Goal: Task Accomplishment & Management: Manage account settings

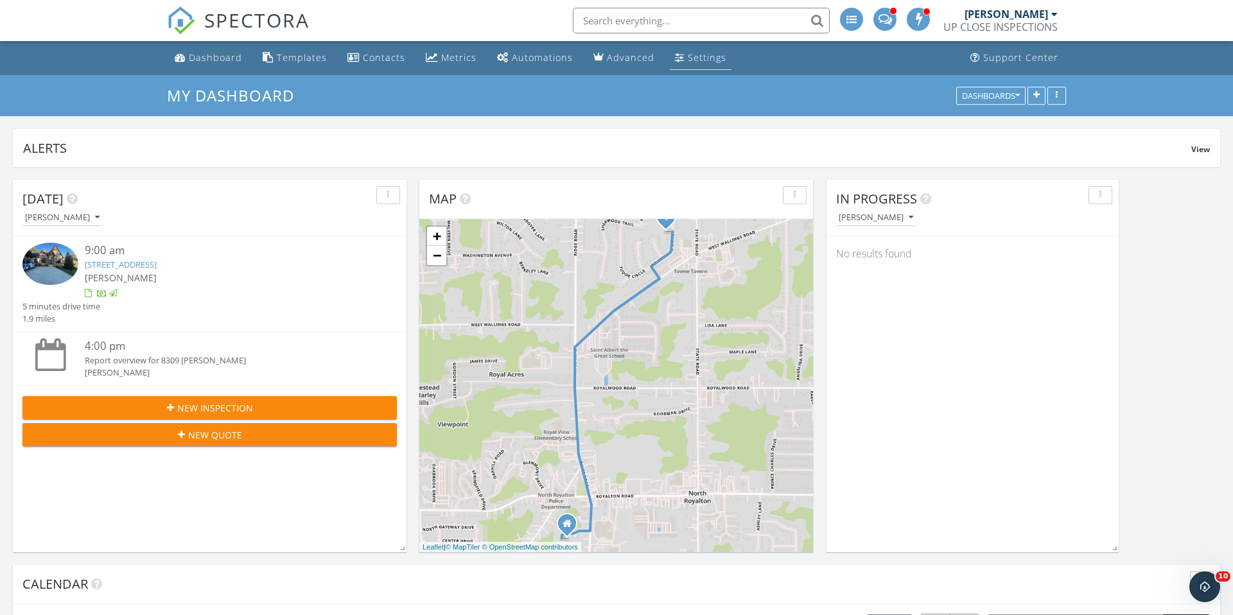
click at [688, 57] on div "Settings" at bounding box center [707, 57] width 39 height 12
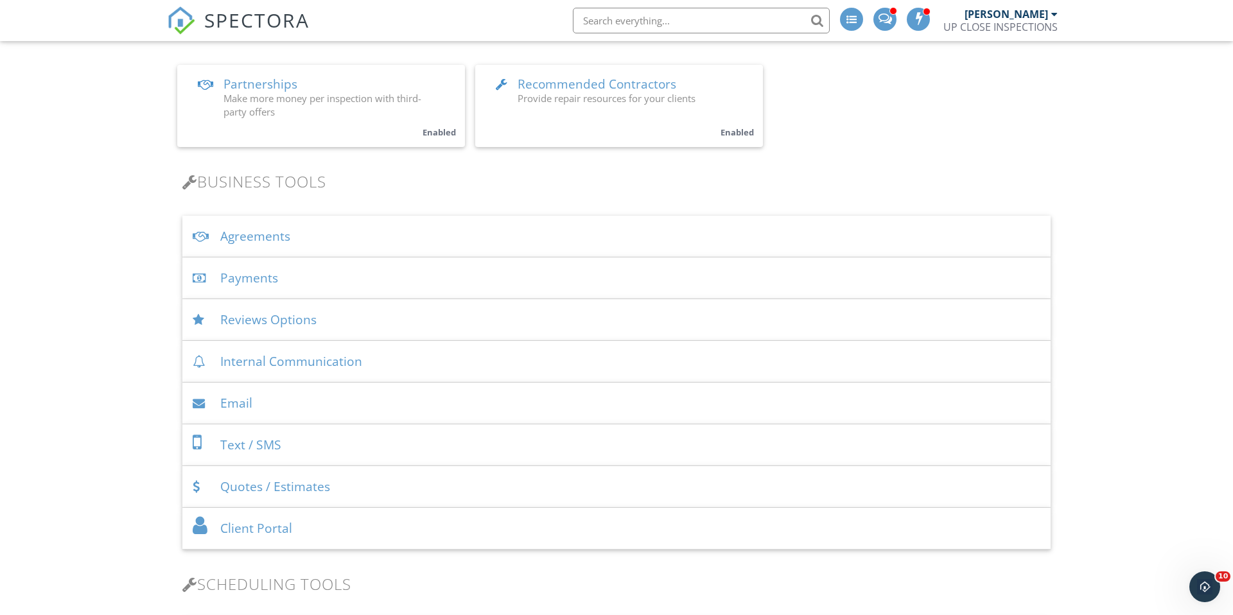
scroll to position [309, 0]
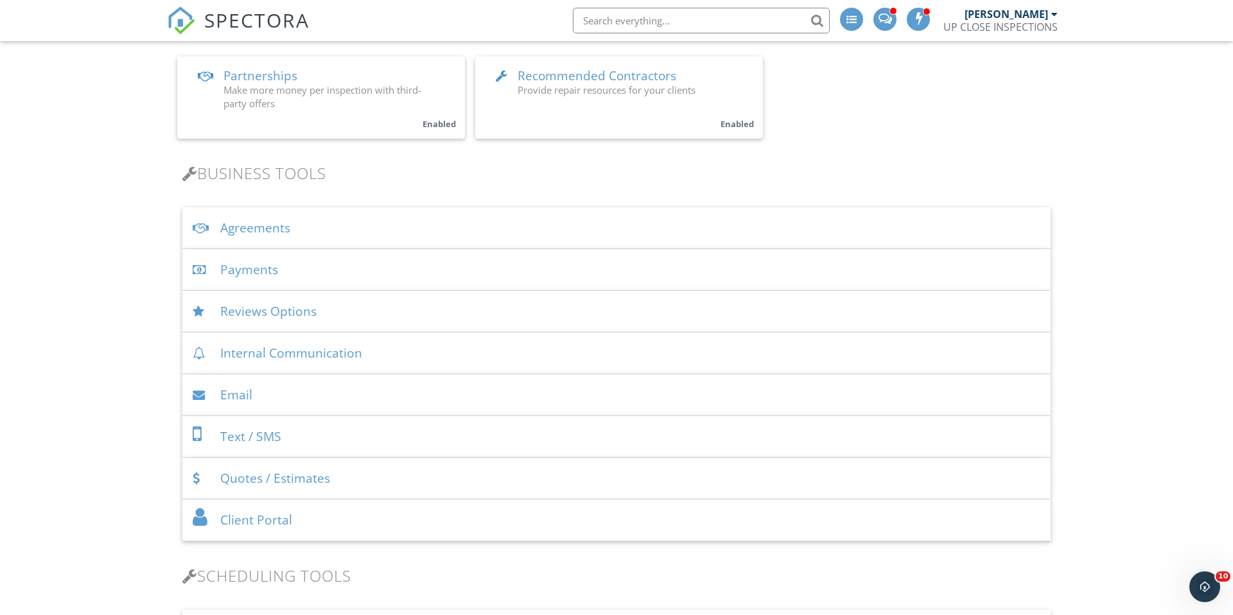
click at [270, 229] on div "Agreements" at bounding box center [616, 229] width 869 height 42
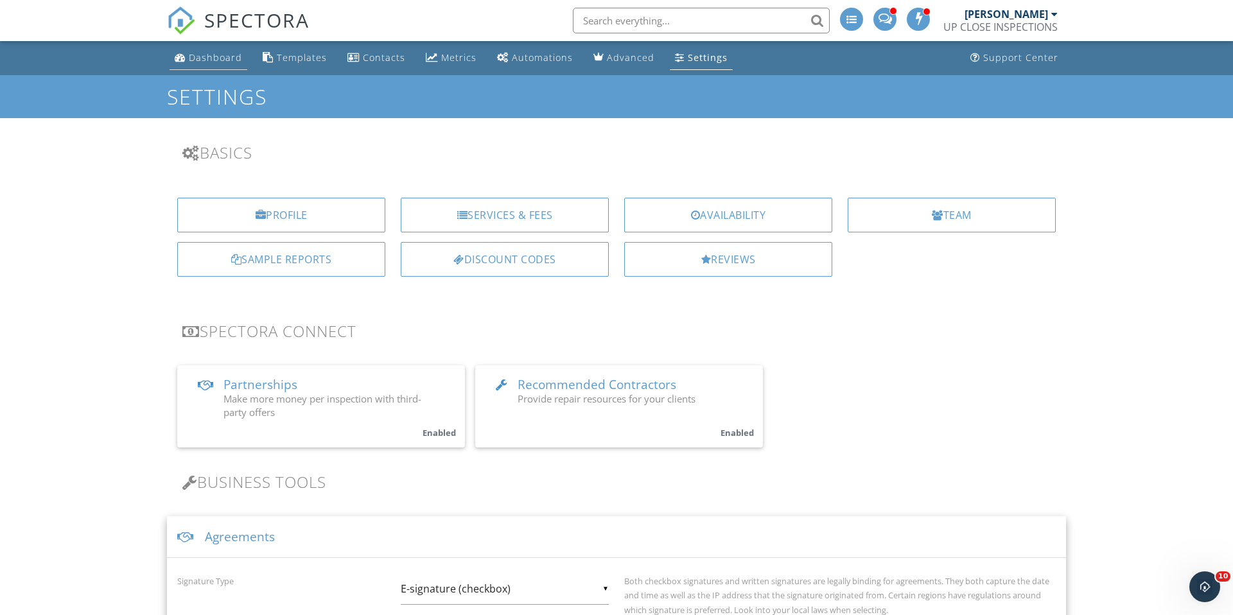
click at [189, 64] on link "Dashboard" at bounding box center [209, 58] width 78 height 24
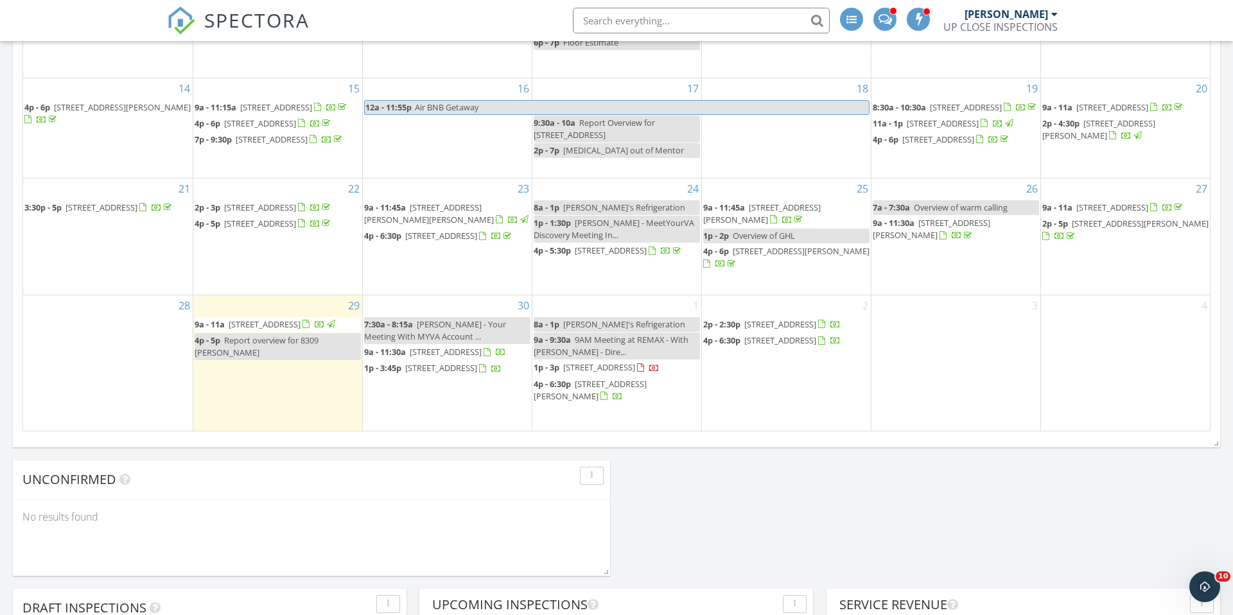
scroll to position [845, 0]
click at [590, 373] on span "1p - 3p 141 Harvest Wy , Elyria 44035" at bounding box center [597, 366] width 126 height 13
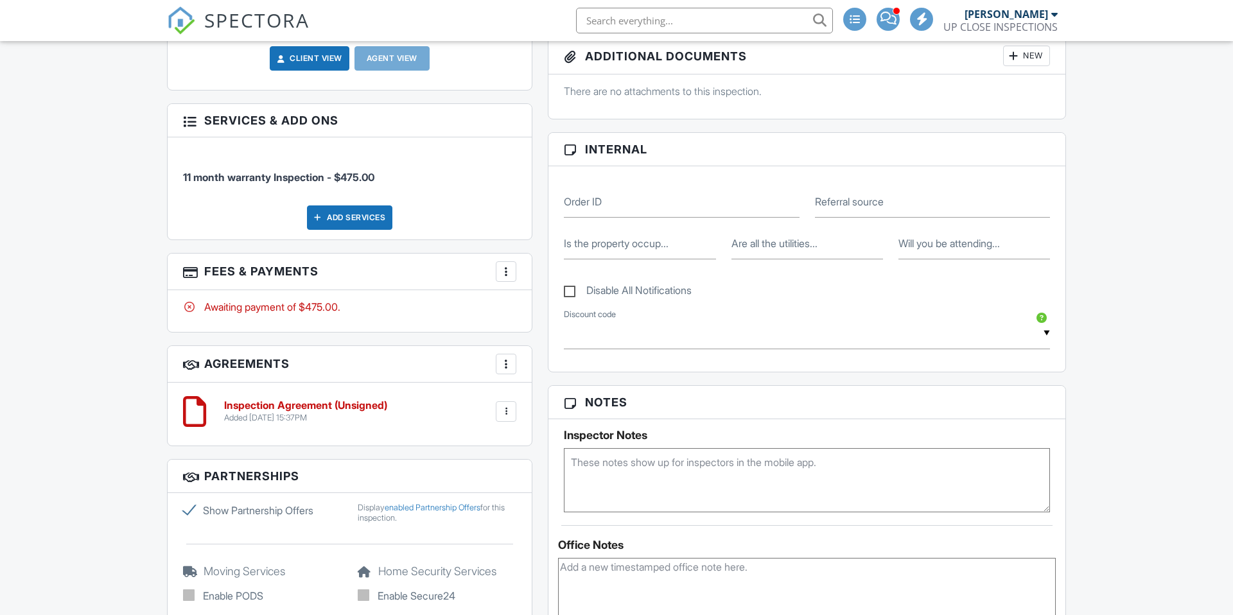
click at [515, 409] on div at bounding box center [506, 412] width 21 height 21
click at [358, 405] on h6 "Inspection Agreement (Unsigned)" at bounding box center [305, 406] width 163 height 12
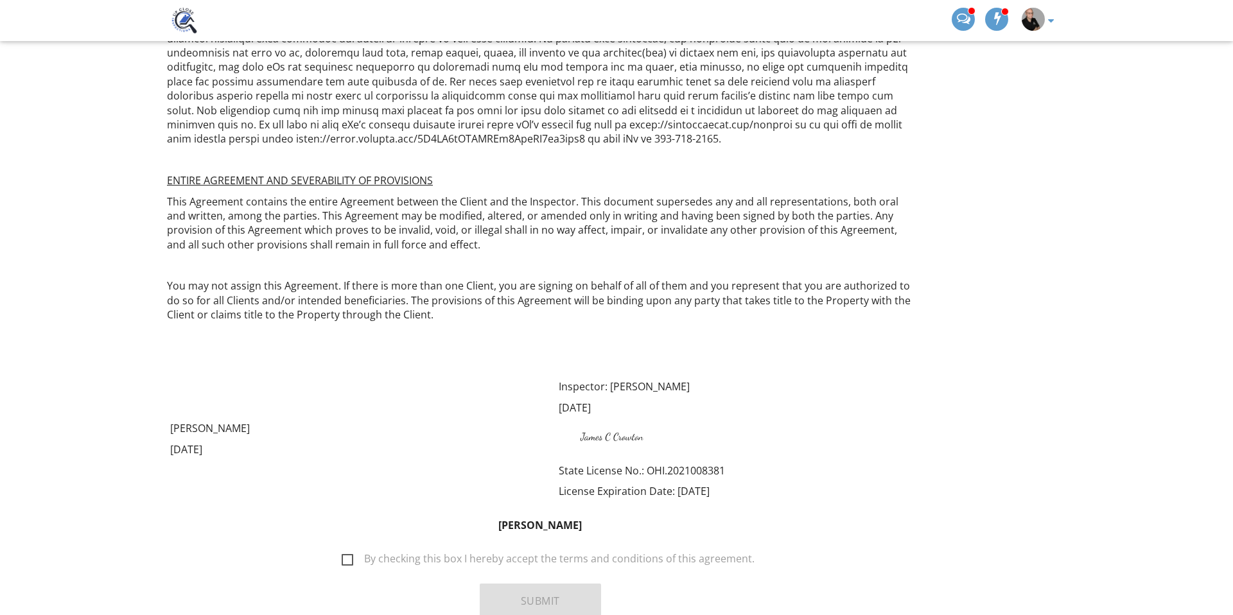
scroll to position [3000, 0]
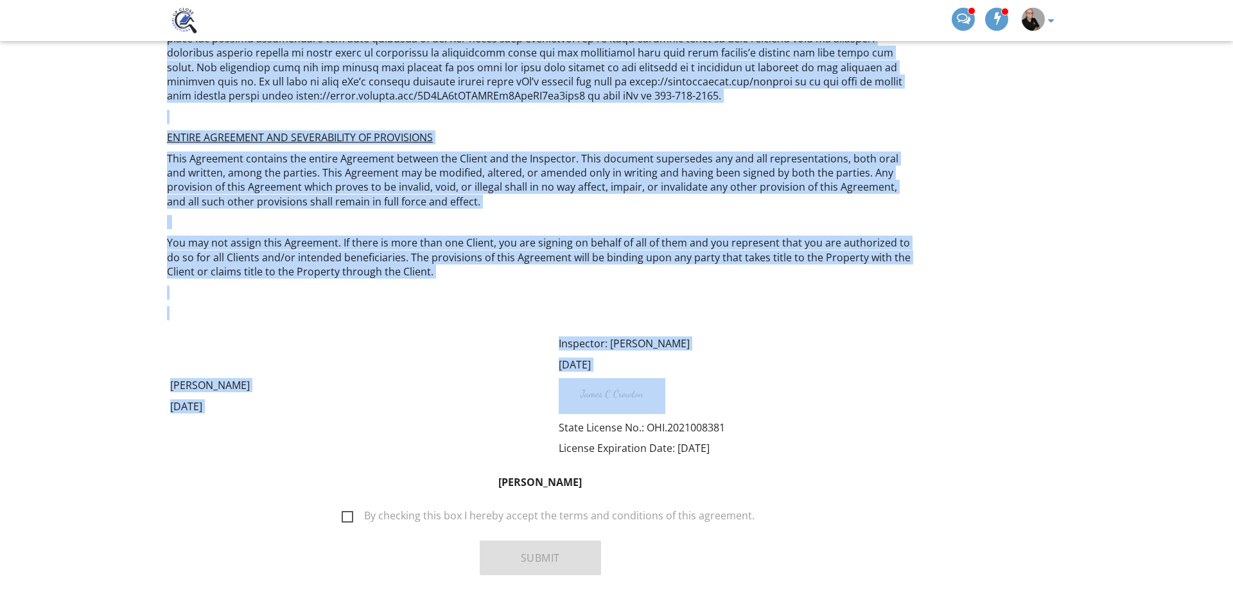
drag, startPoint x: 323, startPoint y: 227, endPoint x: 515, endPoint y: 261, distance: 194.6
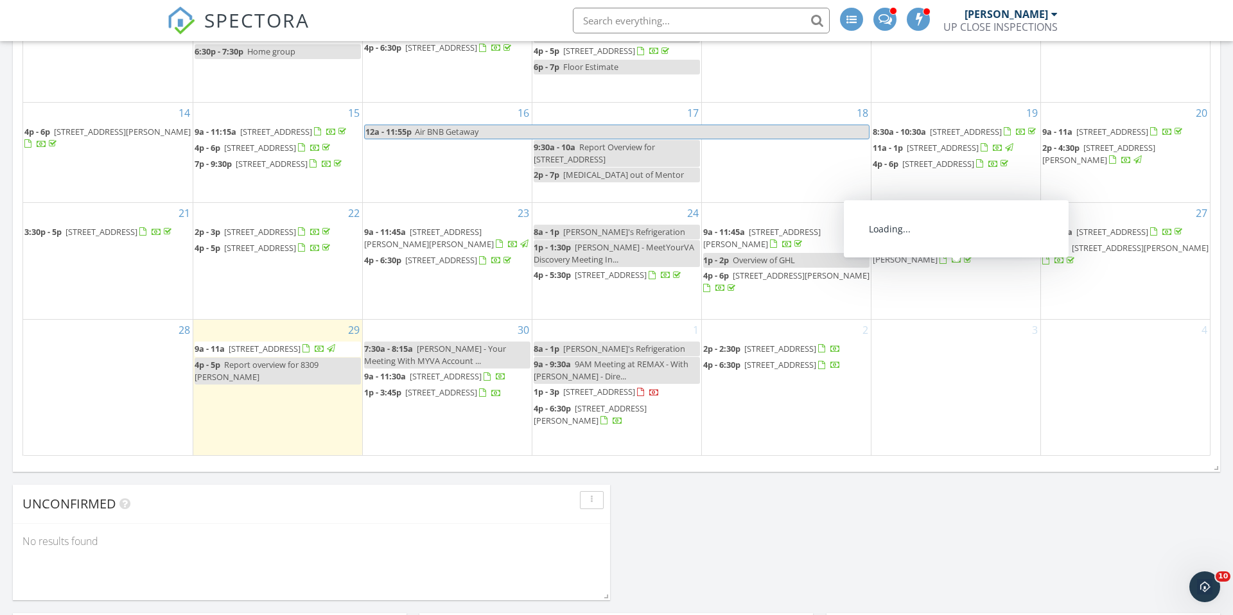
scroll to position [820, 0]
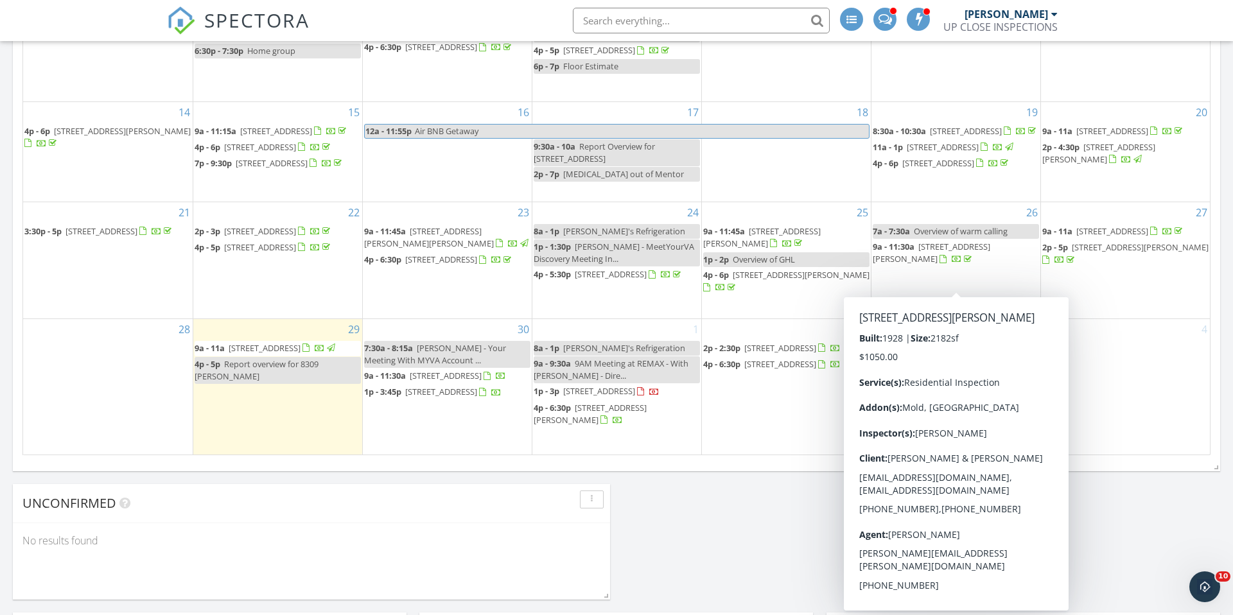
click at [706, 518] on div "[DATE] [PERSON_NAME] 9:00 am [STREET_ADDRESS] [PERSON_NAME] 5 minutes drive tim…" at bounding box center [616, 558] width 1233 height 2422
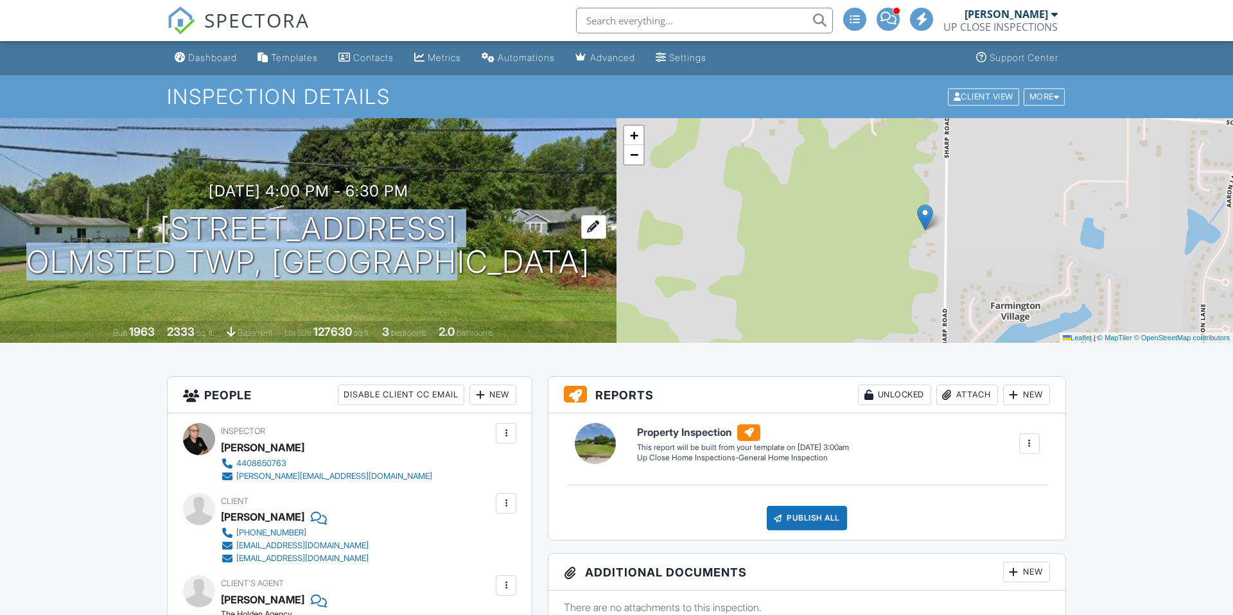
click at [171, 217] on div "10/02/2025 4:00 pm - 6:30 pm 8972 Sharp Rd OLMSTED TWP, OH 44138" at bounding box center [308, 230] width 617 height 97
click at [211, 64] on link "Dashboard" at bounding box center [206, 58] width 73 height 24
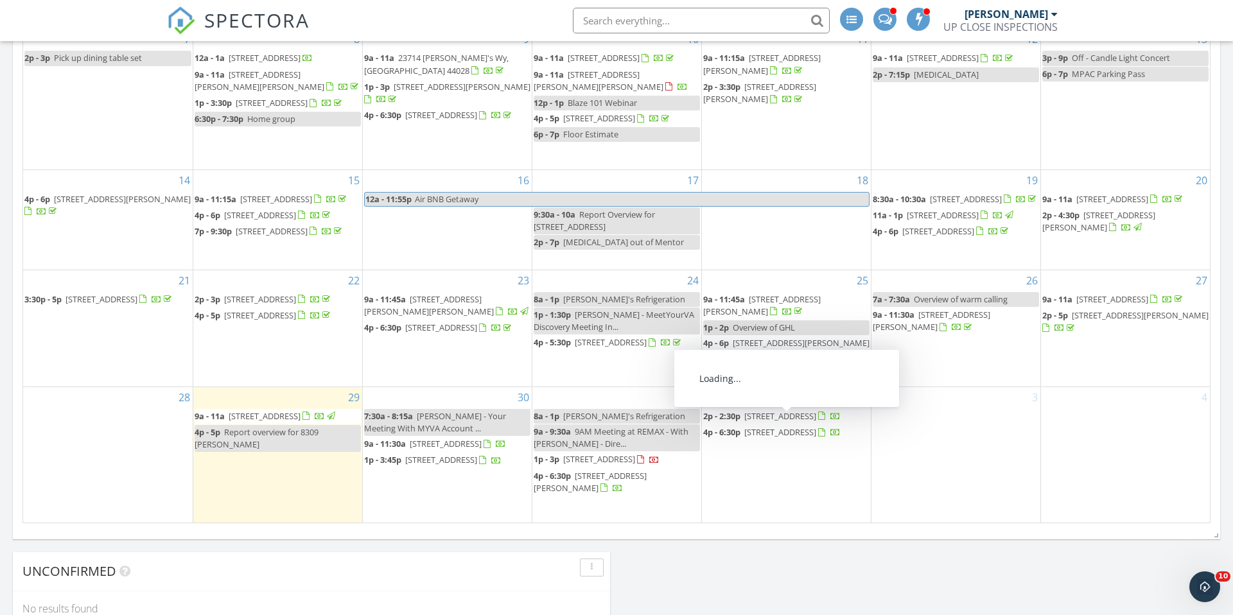
scroll to position [759, 0]
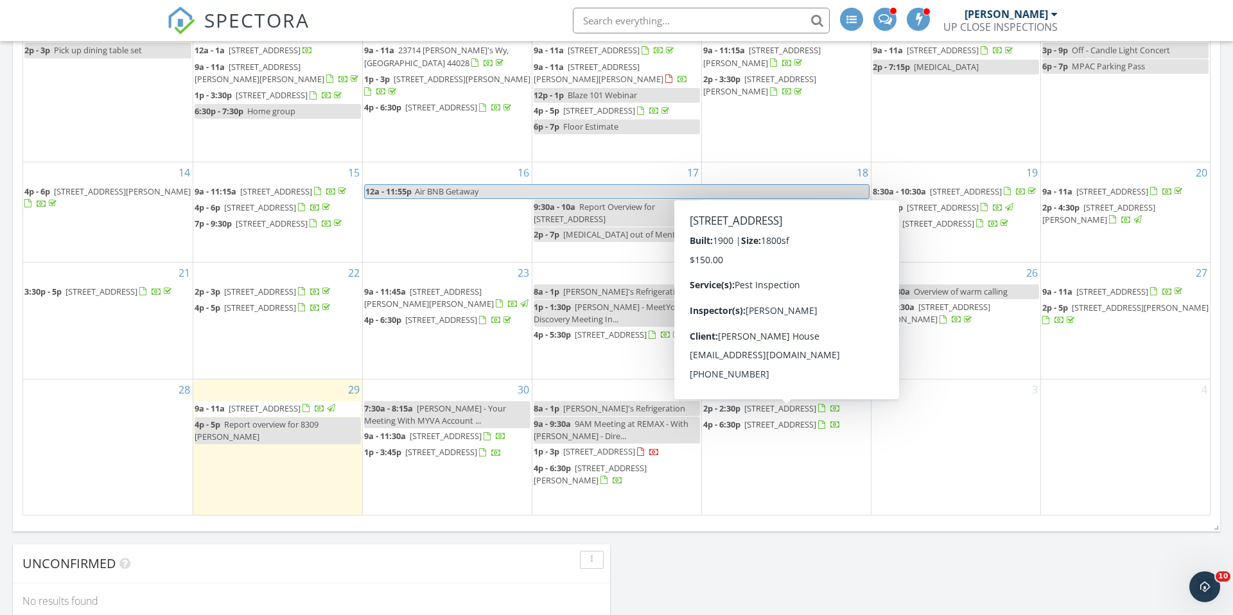
click at [781, 414] on span "[STREET_ADDRESS]" at bounding box center [781, 409] width 72 height 12
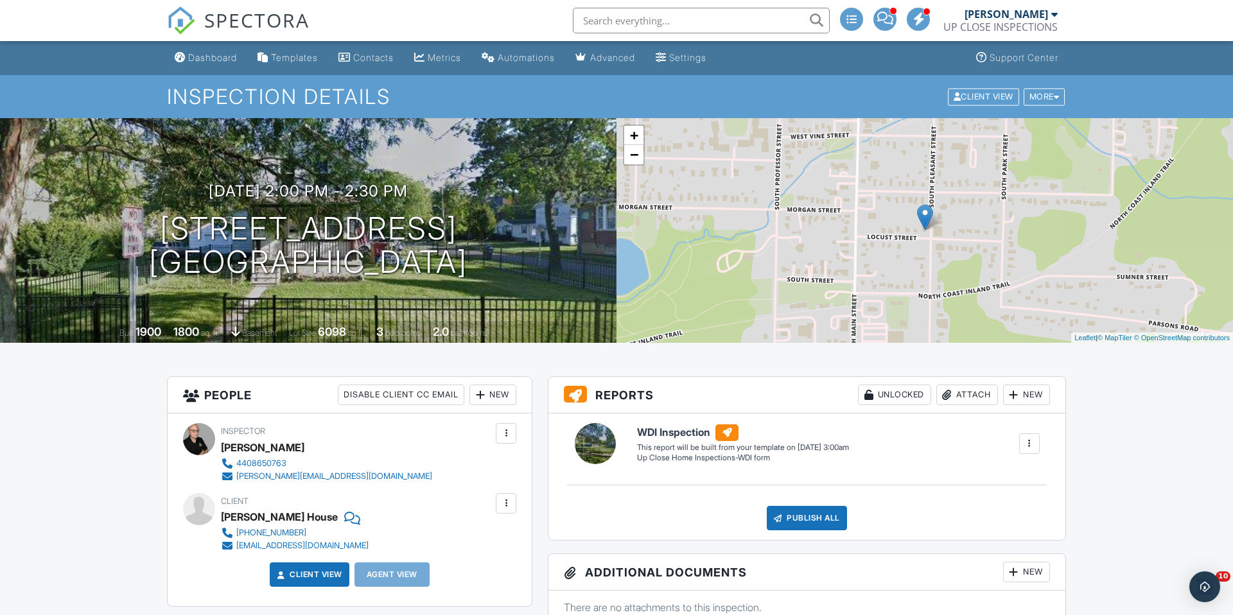
click at [208, 53] on div "Dashboard" at bounding box center [212, 57] width 49 height 11
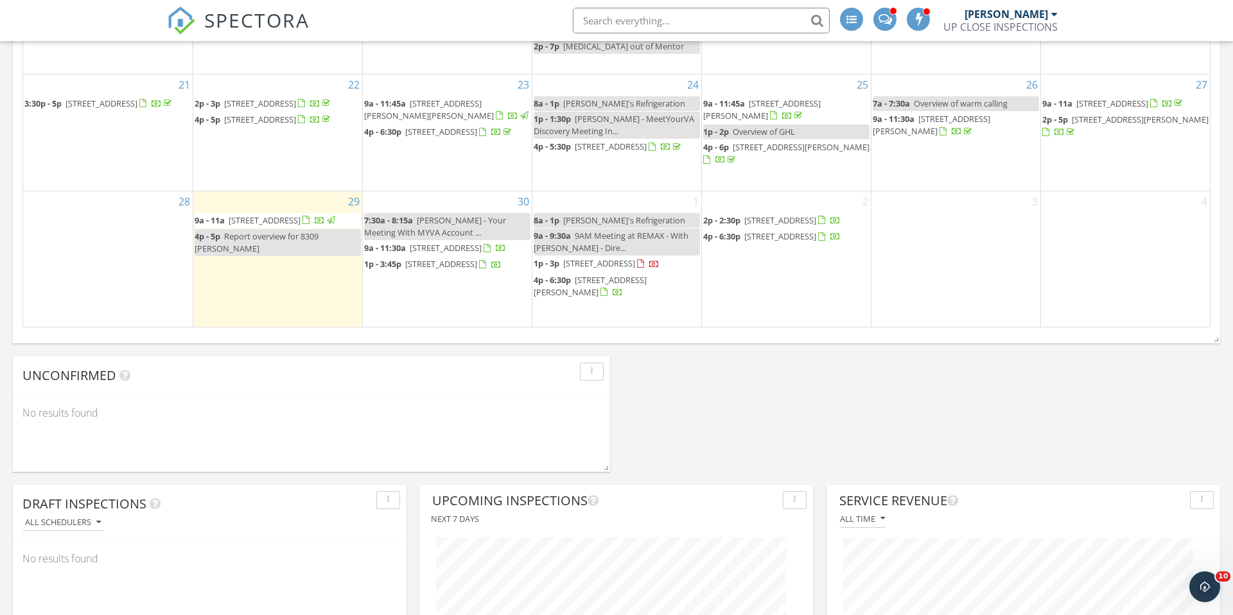
scroll to position [948, 0]
click at [1075, 378] on div "Today James Crowton 9:00 am 10628 Devonshire Dr, North Royalton, OH 44133 James…" at bounding box center [616, 430] width 1233 height 2422
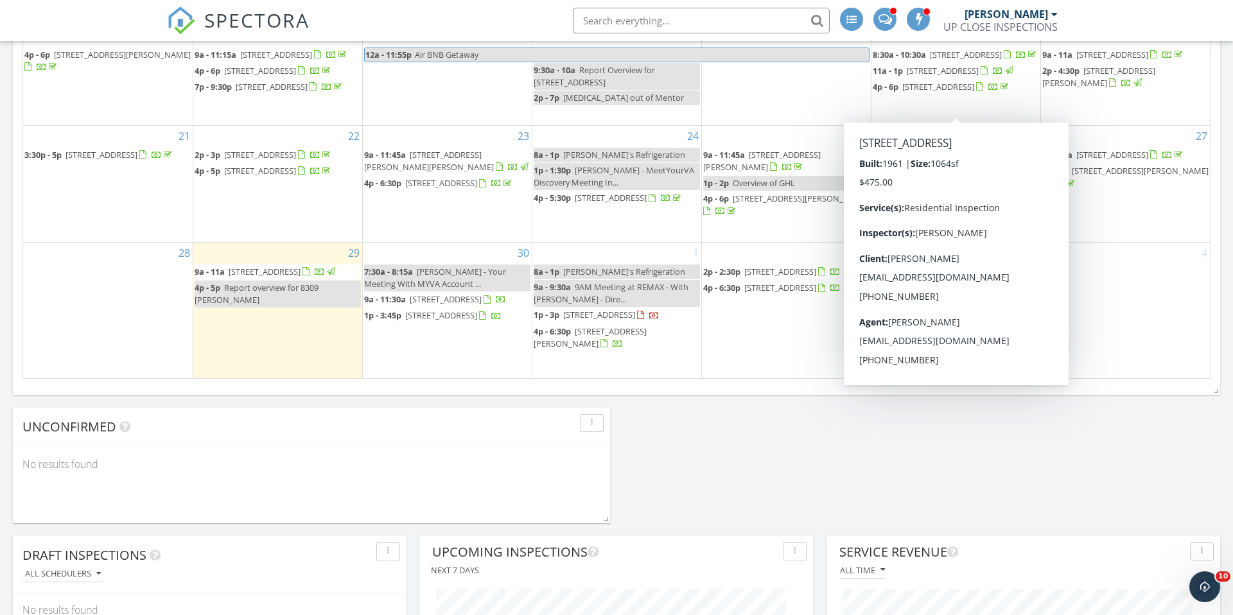
scroll to position [897, 0]
click at [775, 430] on div "Today James Crowton 9:00 am 10628 Devonshire Dr, North Royalton, OH 44133 James…" at bounding box center [616, 481] width 1233 height 2422
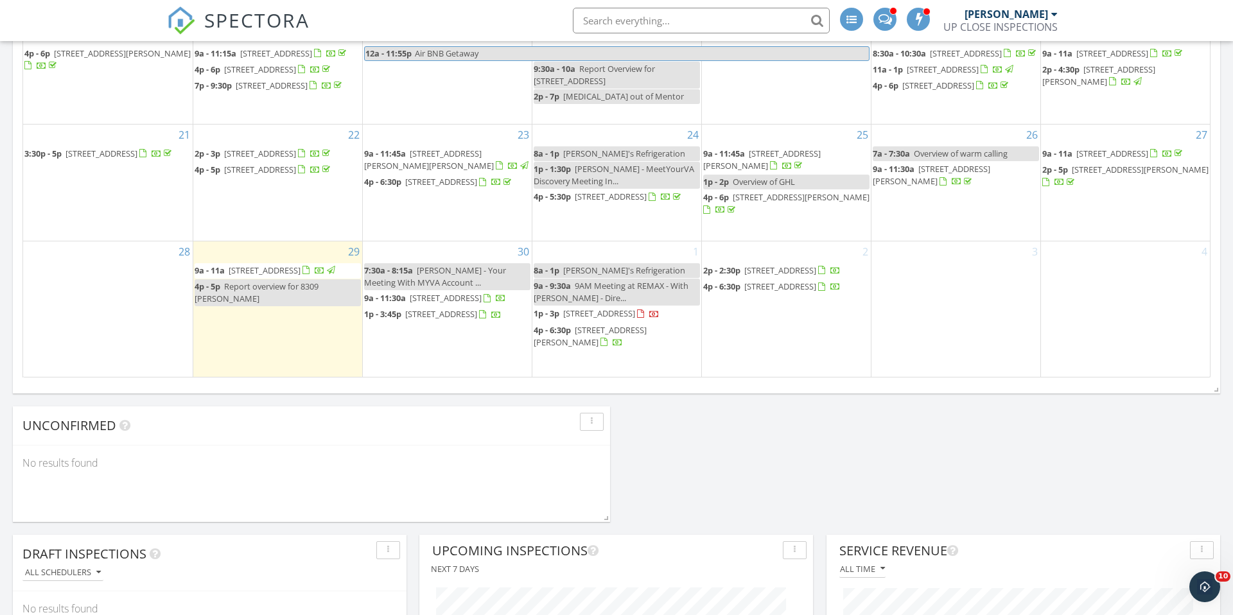
scroll to position [0, 0]
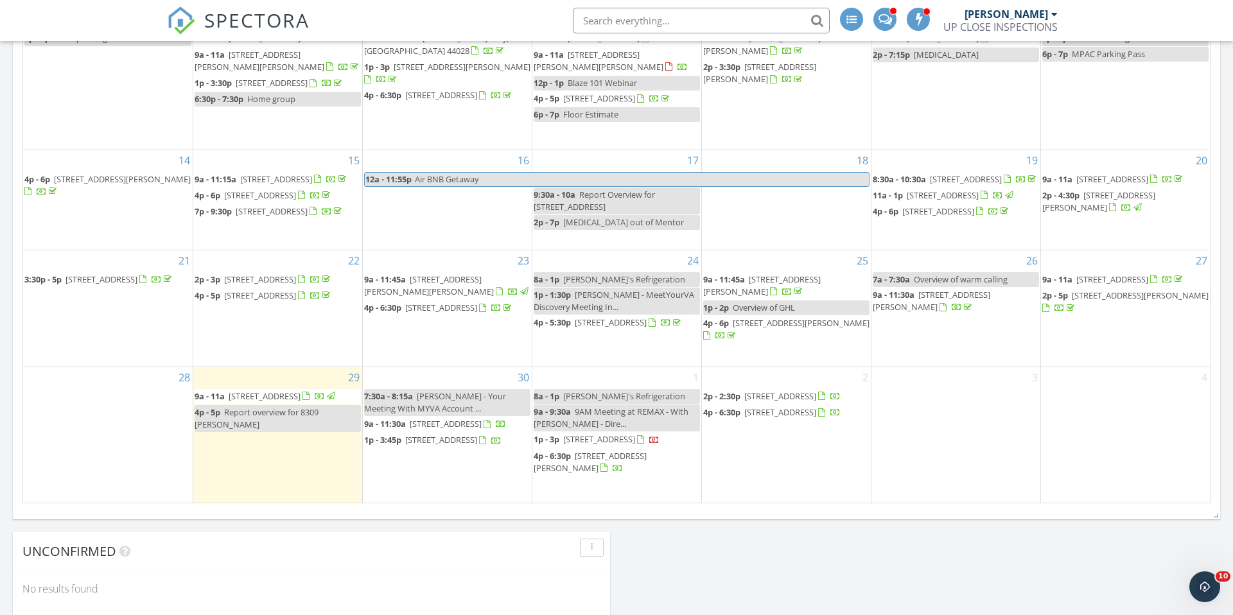
scroll to position [972, 0]
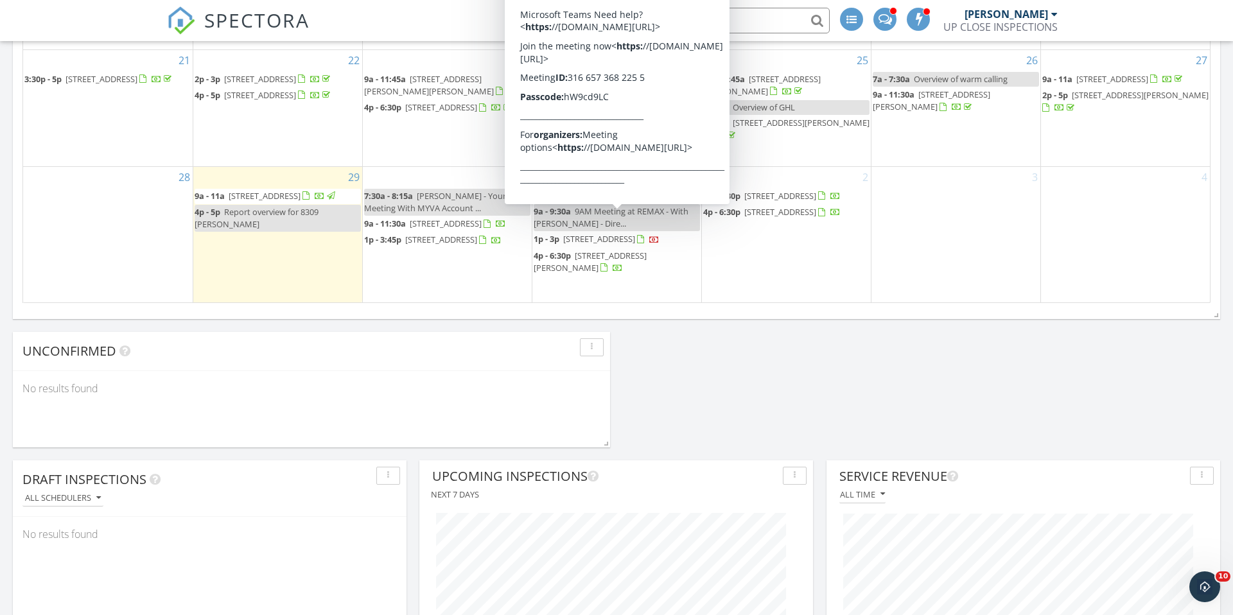
click at [785, 218] on span "[STREET_ADDRESS]" at bounding box center [781, 212] width 72 height 12
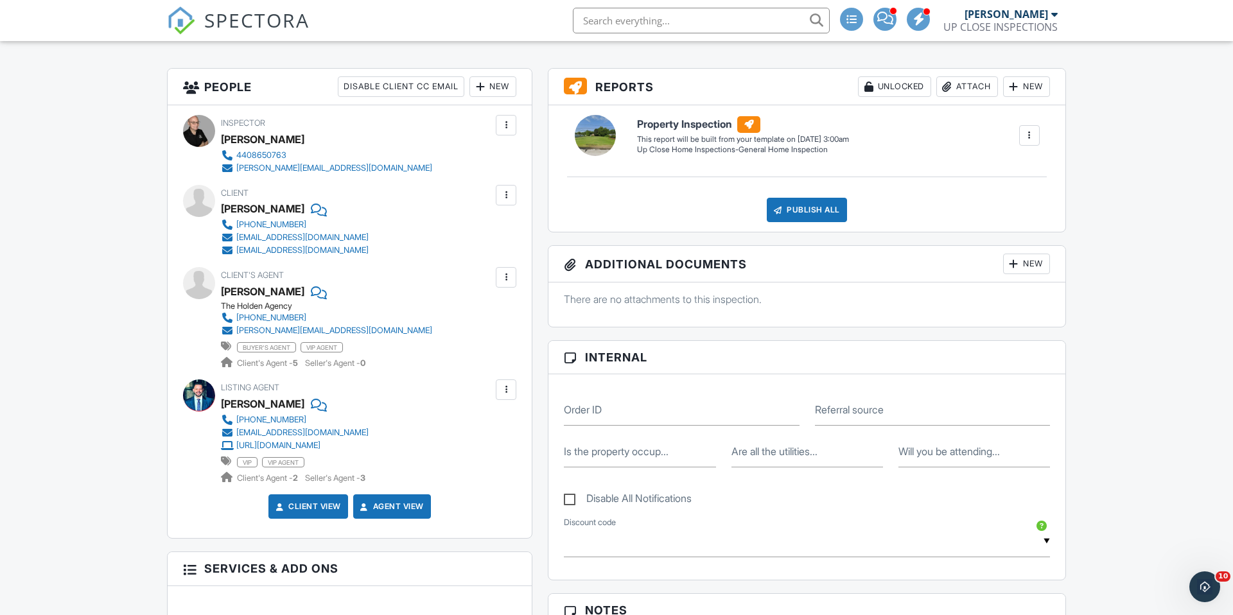
click at [863, 409] on label "Referral source" at bounding box center [849, 410] width 69 height 14
click at [863, 409] on input "Referral source" at bounding box center [932, 409] width 235 height 31
type input "Realtor"
click at [745, 394] on input "Order ID" at bounding box center [681, 409] width 235 height 31
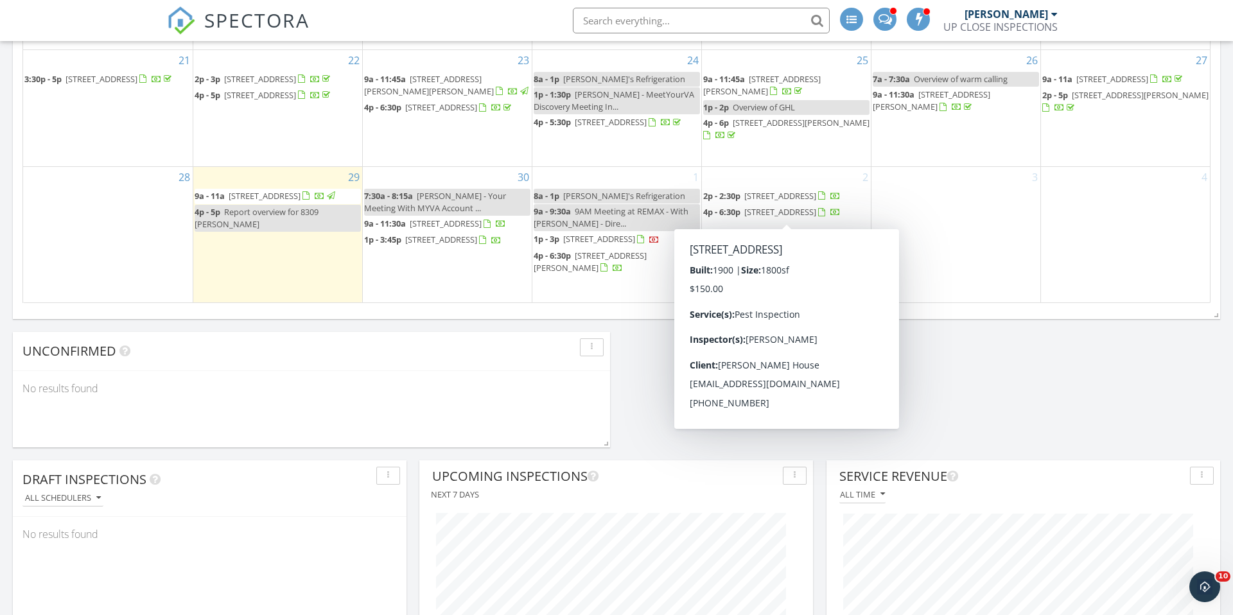
click at [788, 202] on span "[STREET_ADDRESS]" at bounding box center [781, 196] width 72 height 12
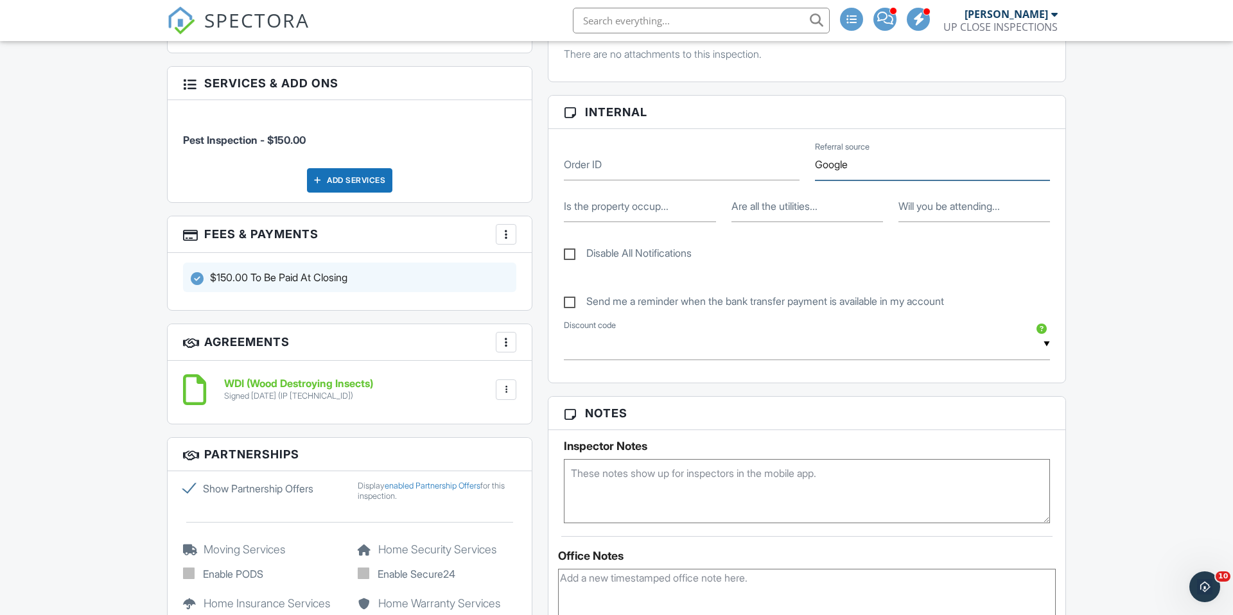
type input "Google"
drag, startPoint x: 694, startPoint y: 202, endPoint x: 593, endPoint y: 163, distance: 108.2
click at [694, 202] on input "Is the property occup..." at bounding box center [640, 206] width 152 height 31
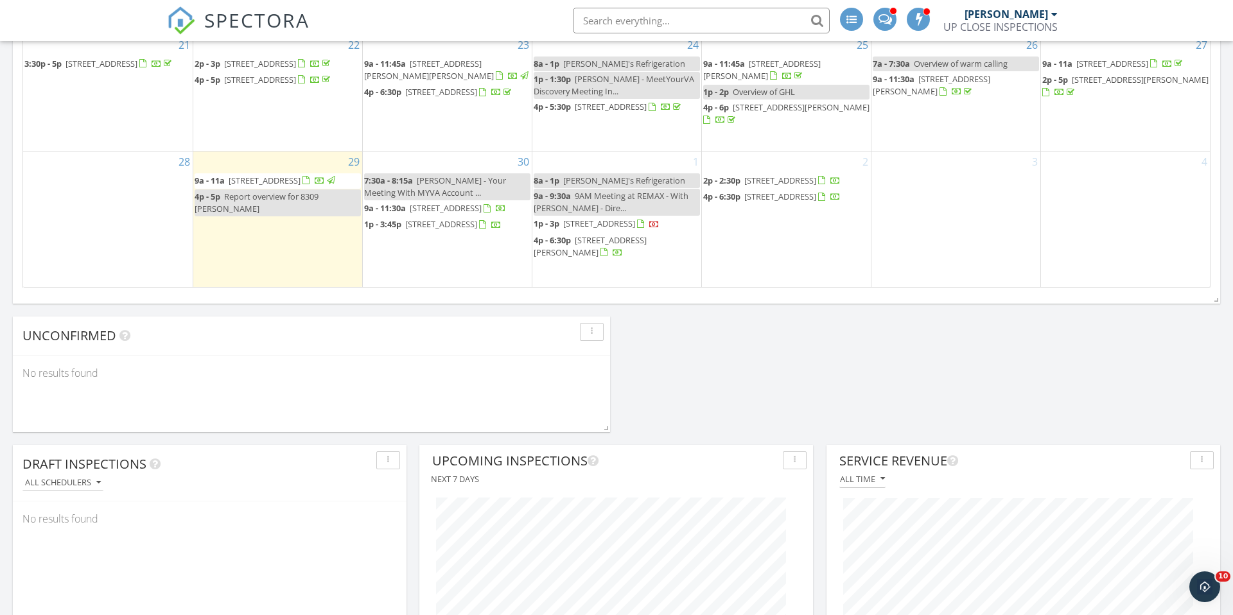
click at [588, 260] on span "4p - 6:30p [STREET_ADDRESS][PERSON_NAME]" at bounding box center [617, 246] width 166 height 25
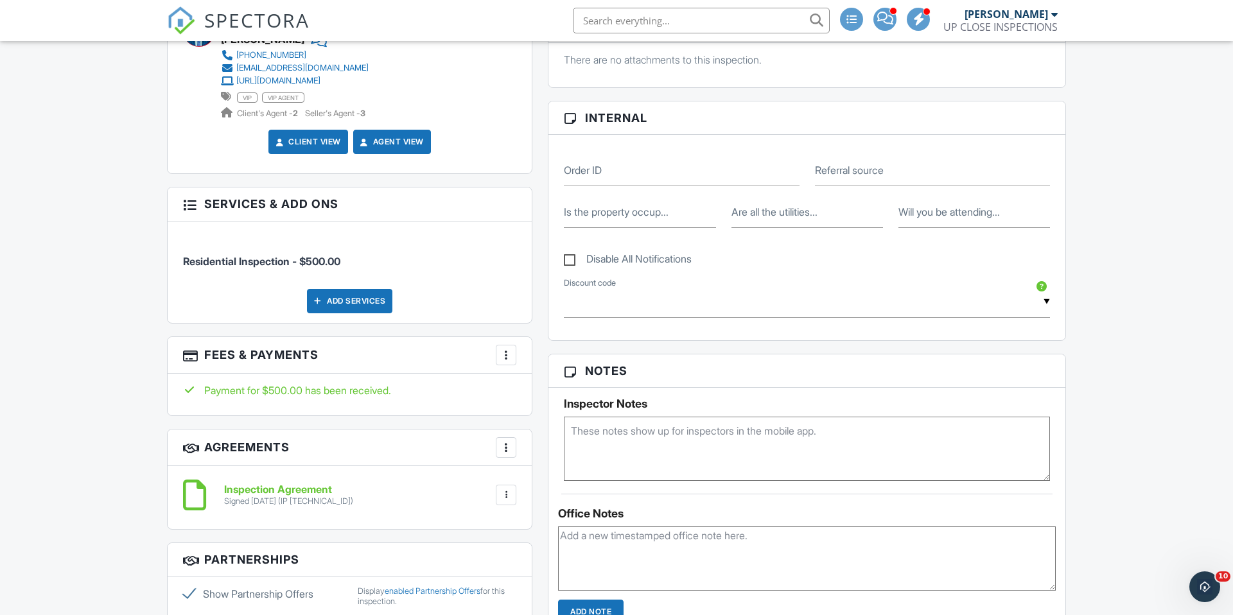
scroll to position [544, 0]
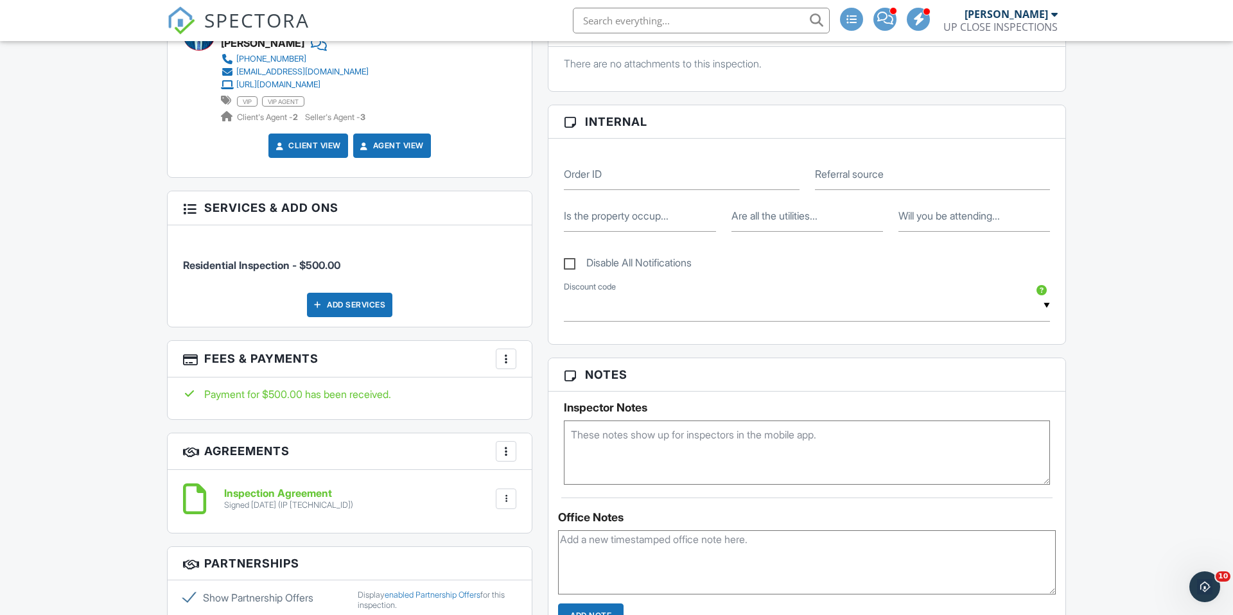
click at [860, 173] on label "Referral source" at bounding box center [849, 174] width 69 height 14
click at [860, 173] on input "Referral source" at bounding box center [932, 174] width 235 height 31
type input "Realtor"
click at [682, 173] on input "Order ID" at bounding box center [681, 174] width 235 height 31
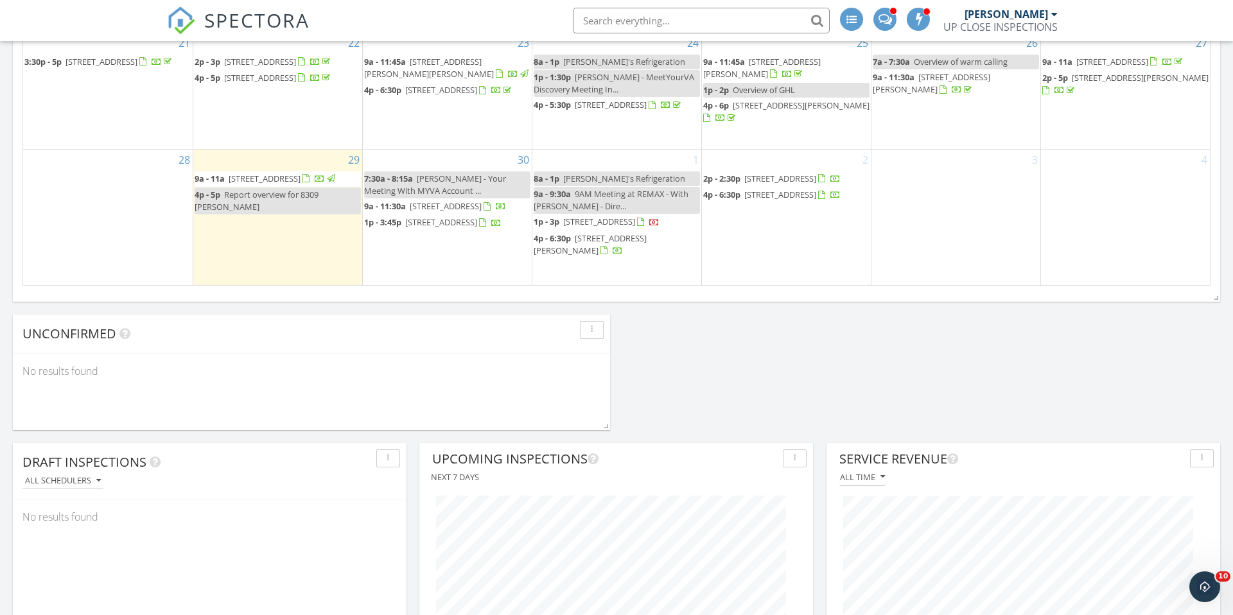
click at [598, 227] on span "141 Harvest Wy , Elyria 44035" at bounding box center [599, 222] width 72 height 12
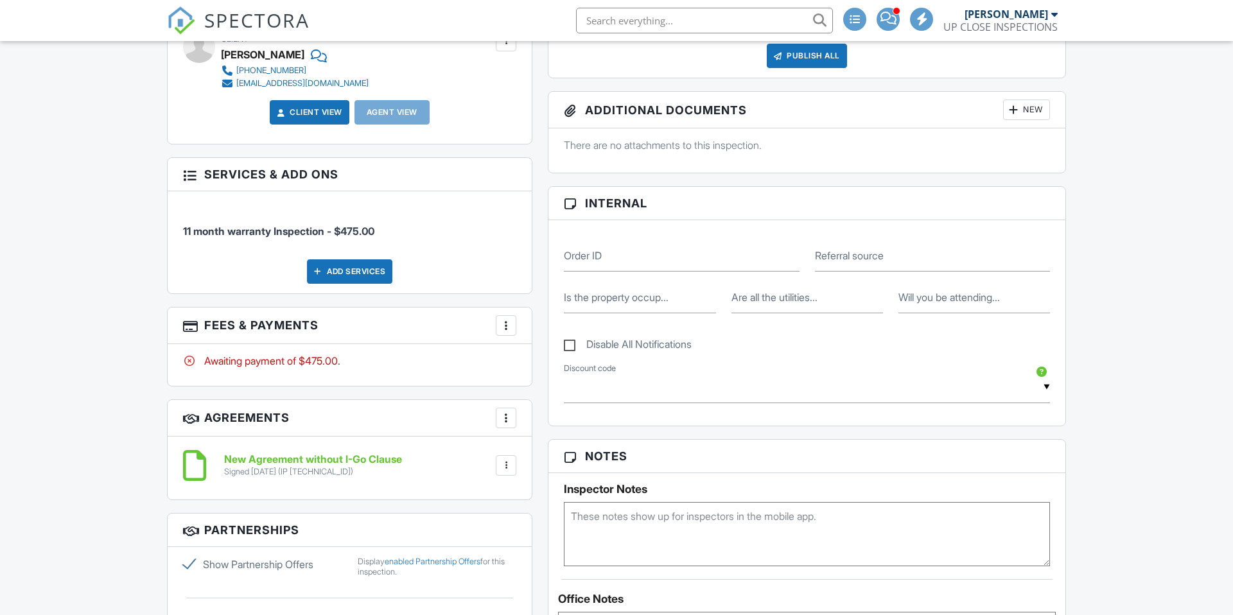
click at [884, 262] on label "Referral source" at bounding box center [849, 256] width 69 height 14
click at [885, 262] on input "Referral source" at bounding box center [932, 255] width 235 height 31
type input "Neighbor"
drag, startPoint x: 673, startPoint y: 260, endPoint x: 656, endPoint y: 255, distance: 18.1
click at [673, 260] on input "Order ID" at bounding box center [681, 255] width 235 height 31
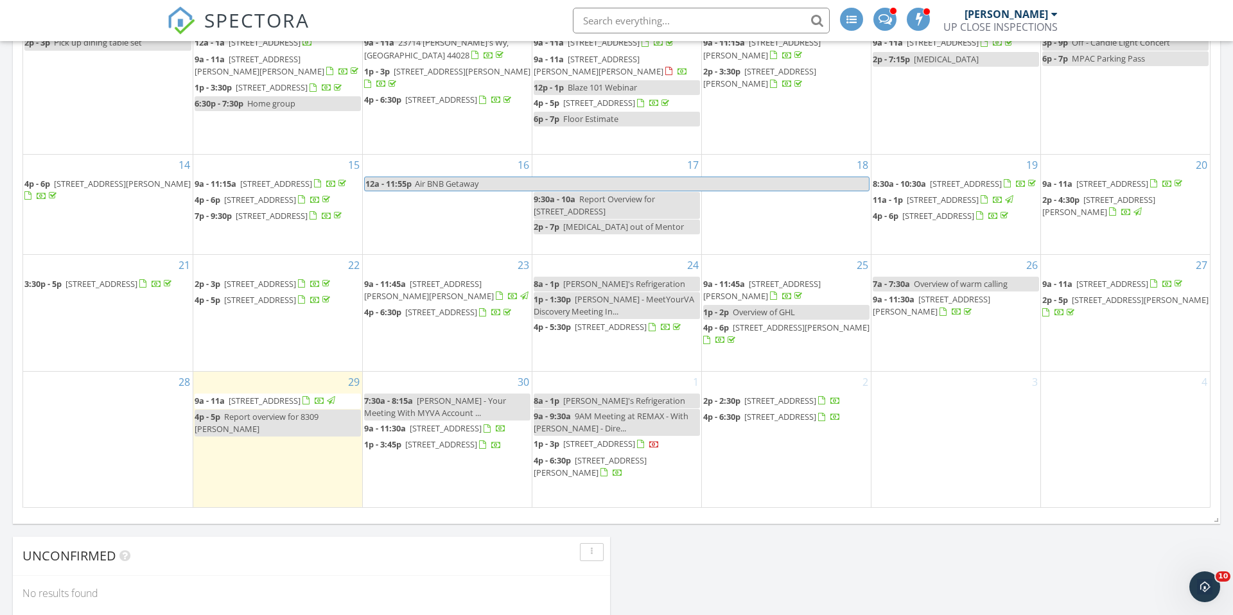
scroll to position [766, 0]
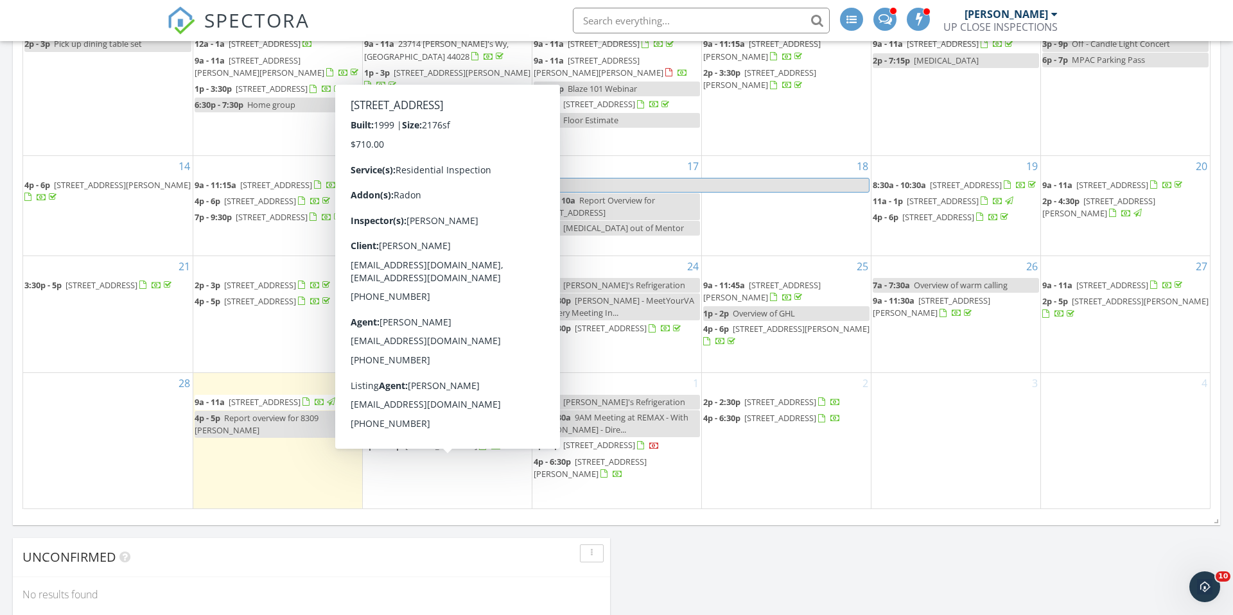
click at [431, 452] on span "2558 Stonefield Dr, Avon, OH 44011, Avon 44011" at bounding box center [441, 446] width 72 height 12
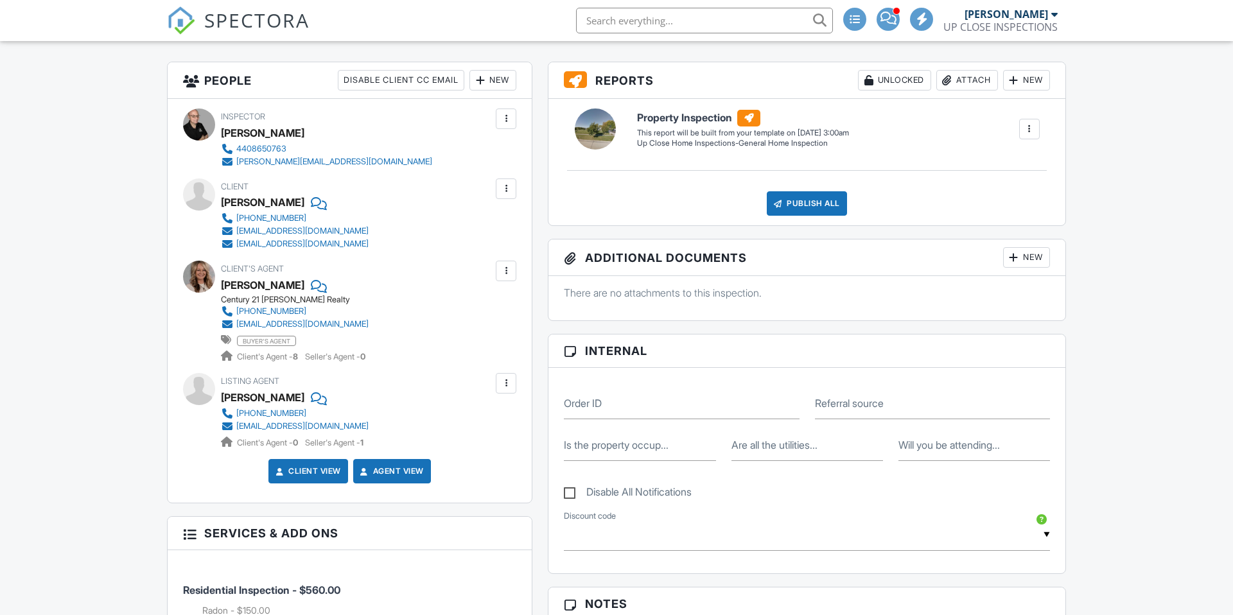
scroll to position [315, 0]
click at [879, 399] on label "Referral source" at bounding box center [849, 403] width 69 height 14
click at [879, 399] on input "Referral source" at bounding box center [932, 403] width 235 height 31
type input "Realtor"
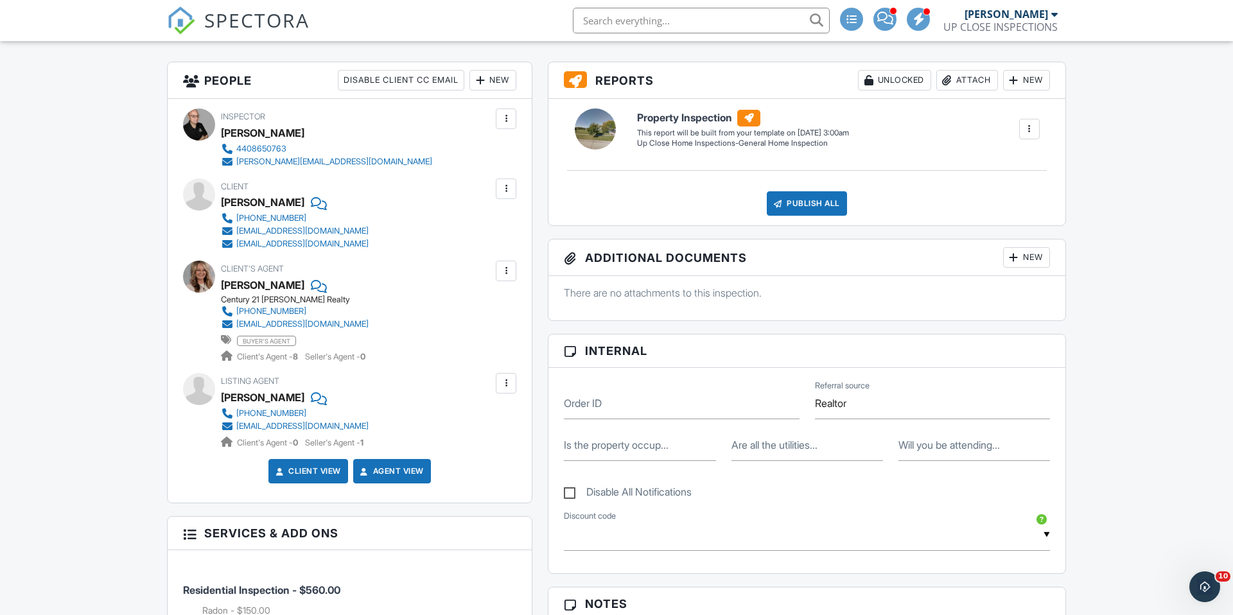
click at [630, 385] on div "Order ID Referral source Realtor" at bounding box center [807, 399] width 502 height 42
click at [583, 398] on label "Order ID" at bounding box center [583, 403] width 38 height 14
click at [583, 398] on input "Order ID" at bounding box center [681, 403] width 235 height 31
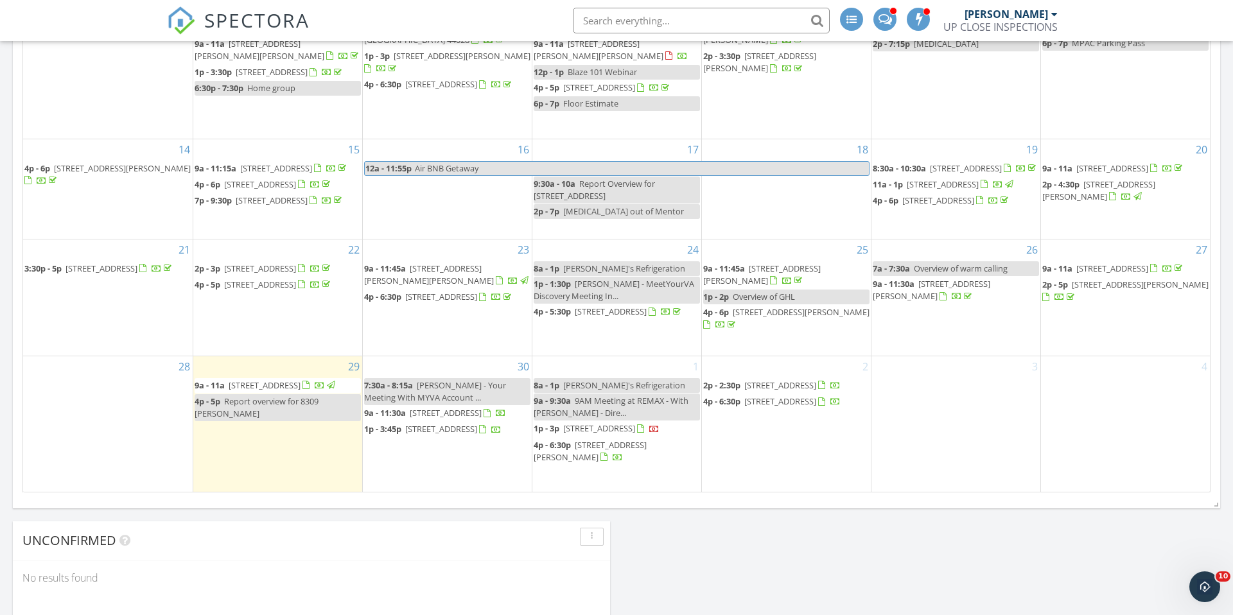
scroll to position [787, 0]
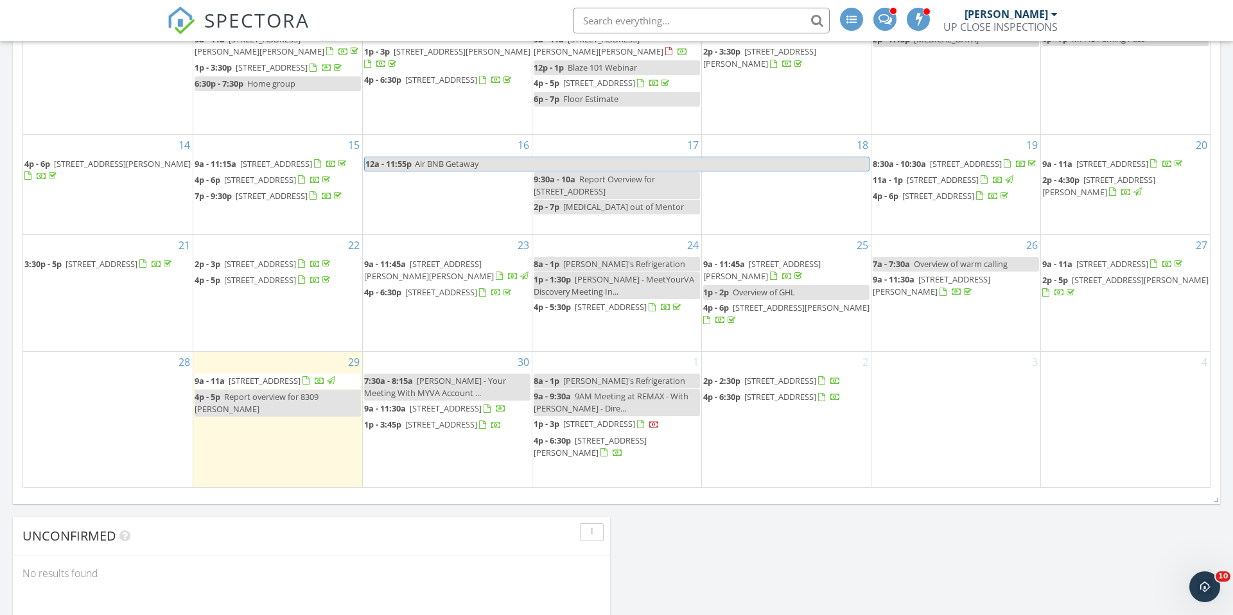
click at [436, 416] on span "9a - 11:30a [STREET_ADDRESS]" at bounding box center [435, 409] width 142 height 13
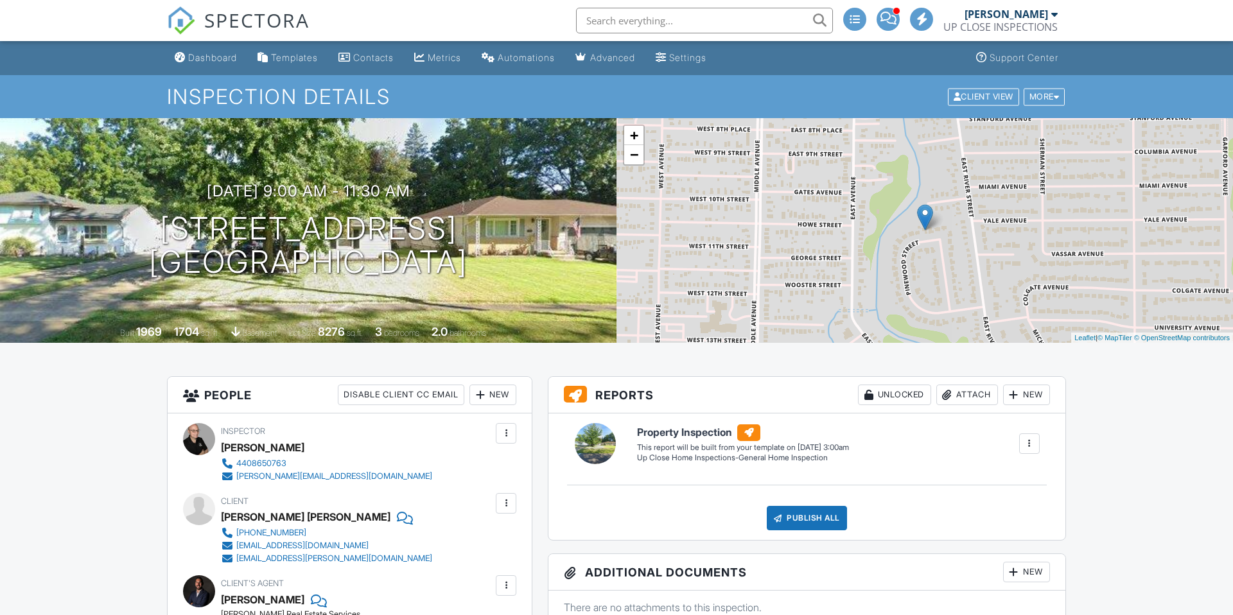
drag, startPoint x: 0, startPoint y: 0, endPoint x: 914, endPoint y: 398, distance: 997.2
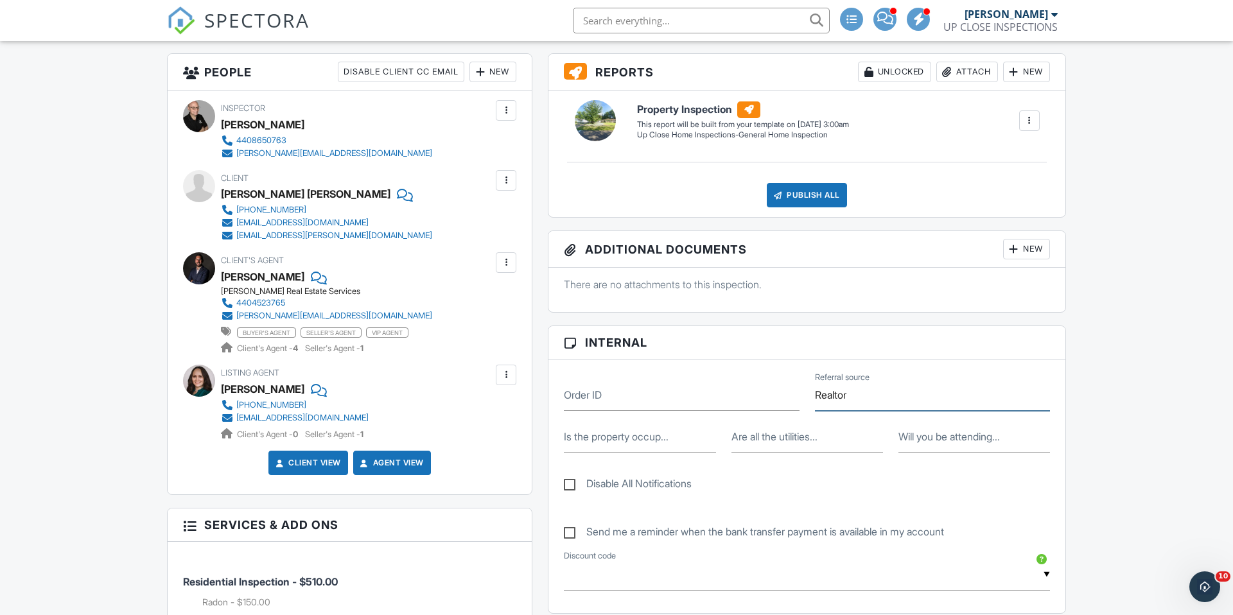
type input "Realtor"
drag, startPoint x: 649, startPoint y: 394, endPoint x: 586, endPoint y: 326, distance: 93.2
click at [649, 394] on input "Order ID" at bounding box center [681, 395] width 235 height 31
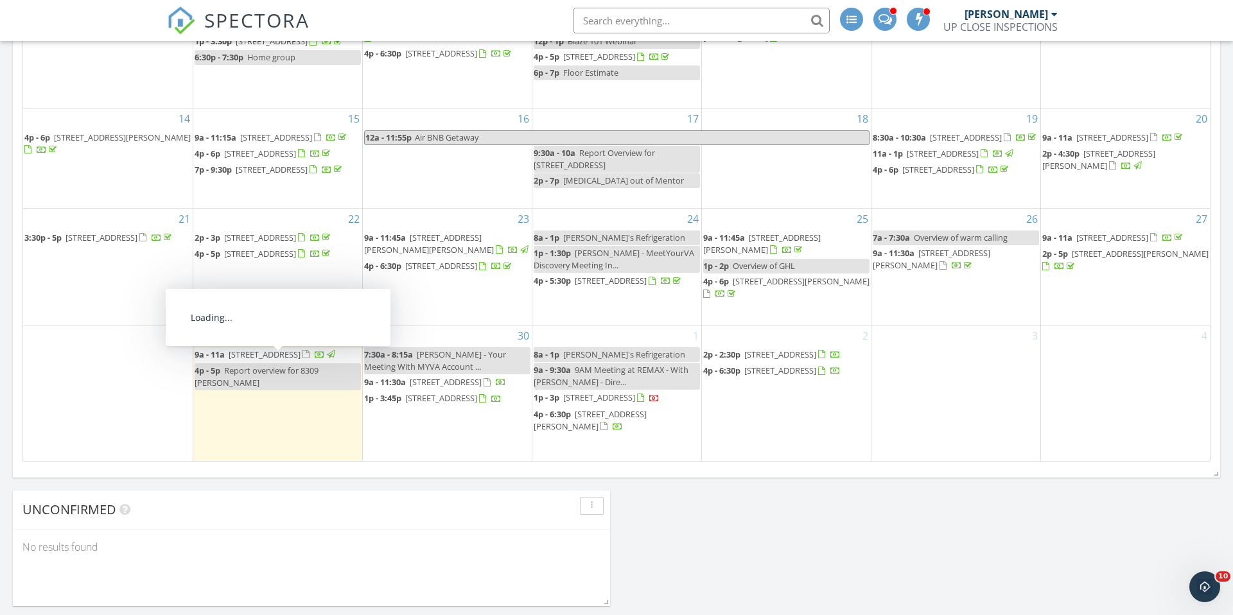
click at [280, 360] on span "[STREET_ADDRESS]" at bounding box center [265, 355] width 72 height 12
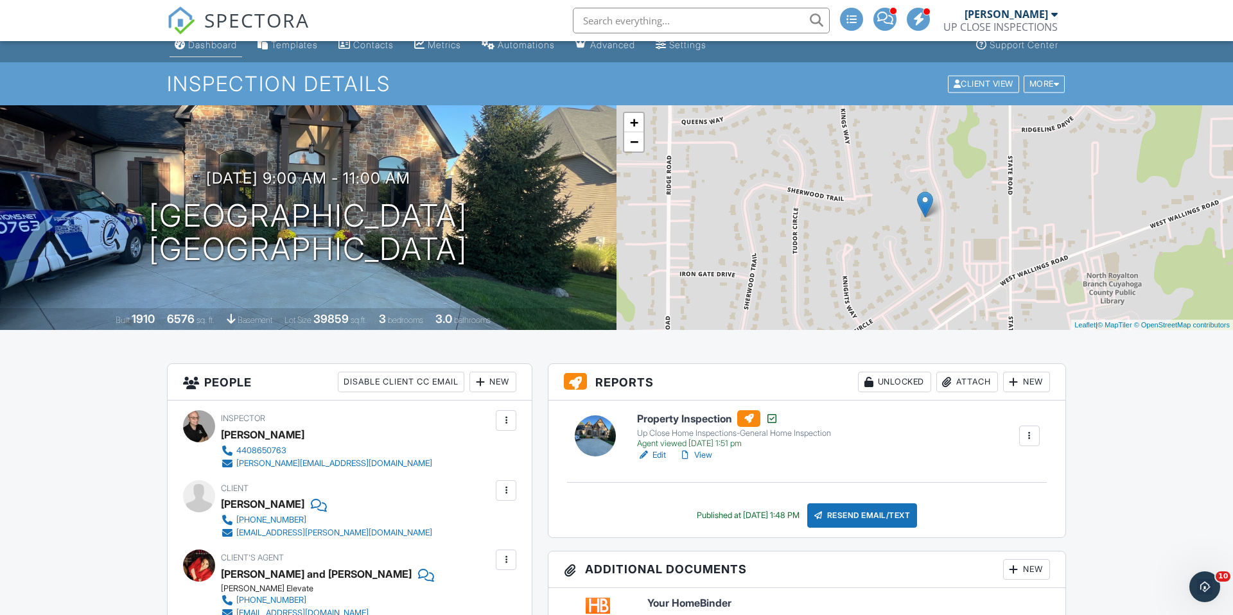
scroll to position [14, 0]
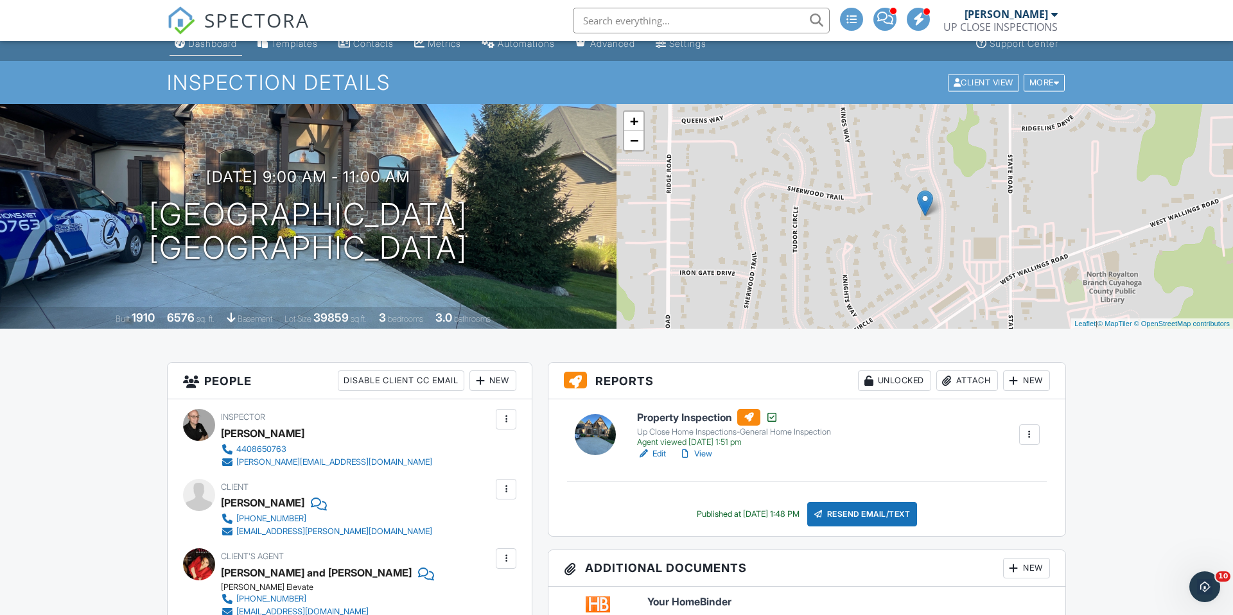
click at [212, 57] on li "Dashboard" at bounding box center [206, 44] width 78 height 34
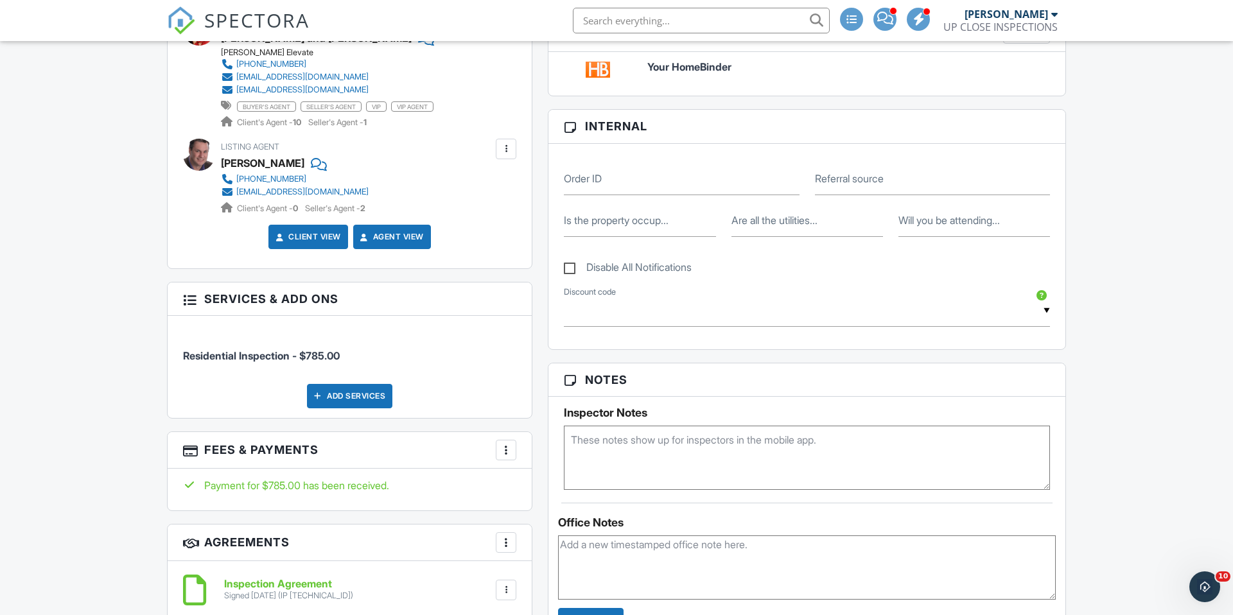
scroll to position [550, 0]
click at [884, 182] on label "Referral source" at bounding box center [849, 178] width 69 height 14
click at [888, 182] on input "Referral source" at bounding box center [932, 178] width 235 height 31
type input "Realtor"
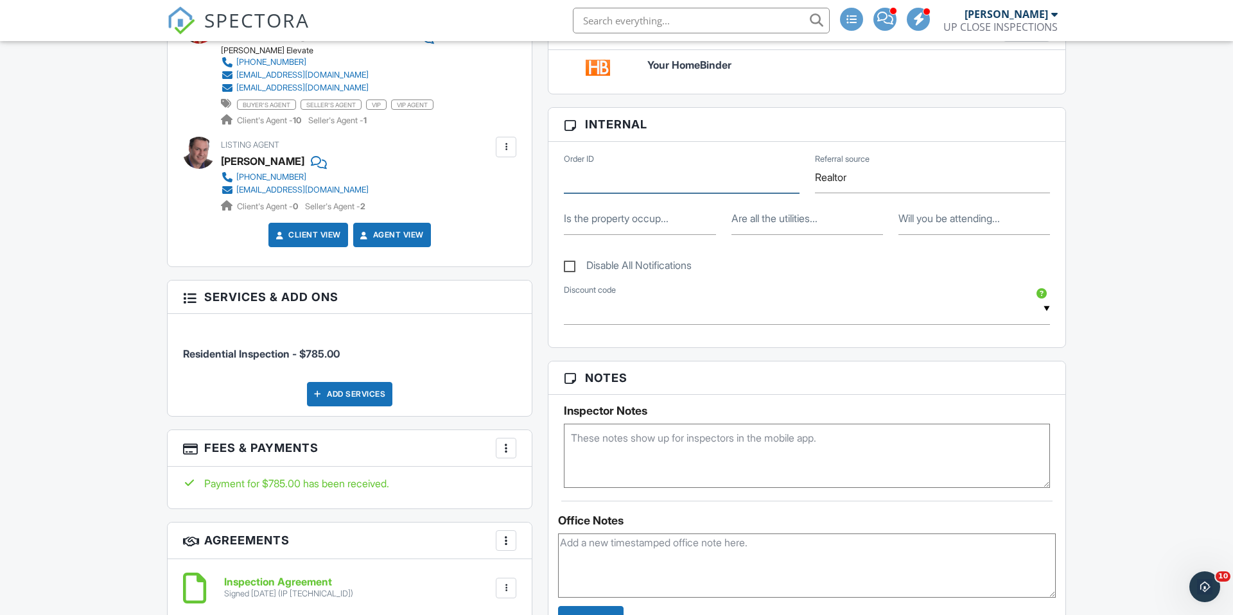
click at [614, 173] on input "Order ID" at bounding box center [681, 177] width 235 height 31
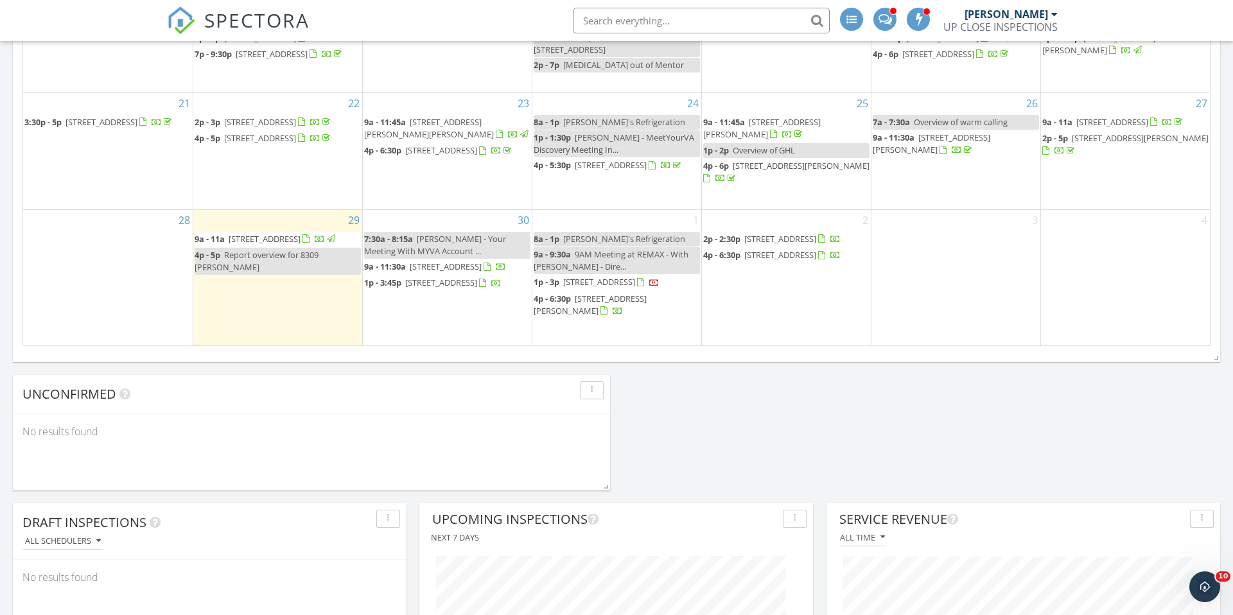
scroll to position [930, 0]
click at [1065, 157] on div at bounding box center [1060, 151] width 10 height 10
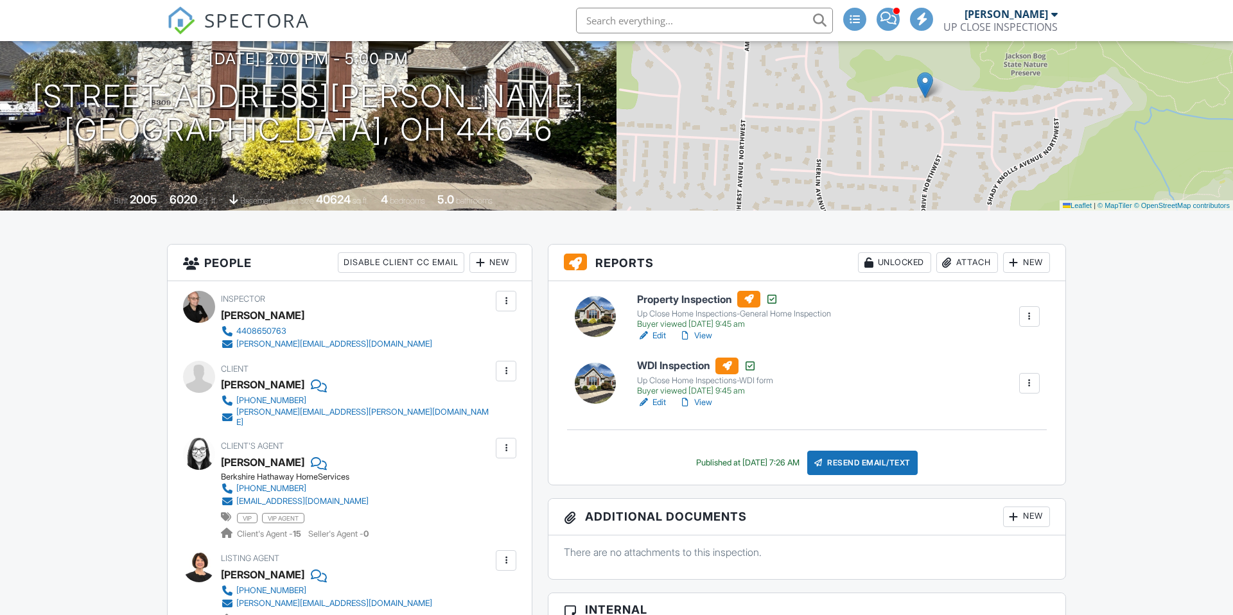
click at [694, 332] on link "View" at bounding box center [695, 336] width 33 height 13
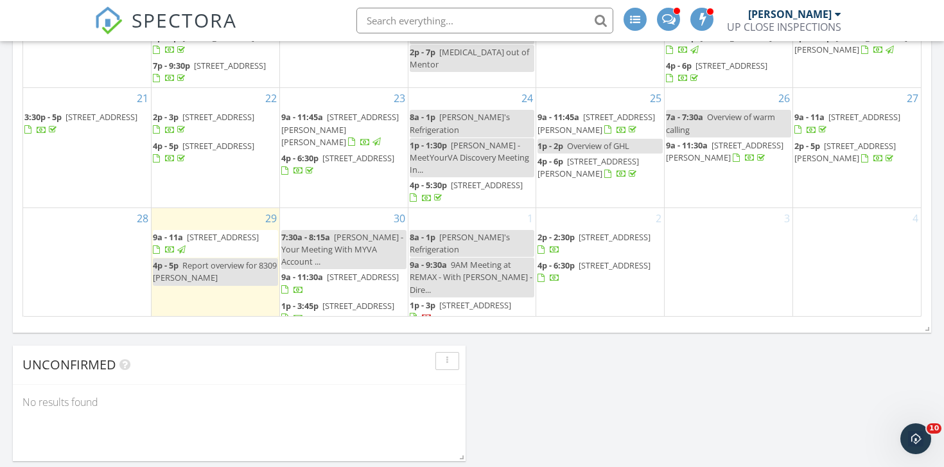
scroll to position [943, 0]
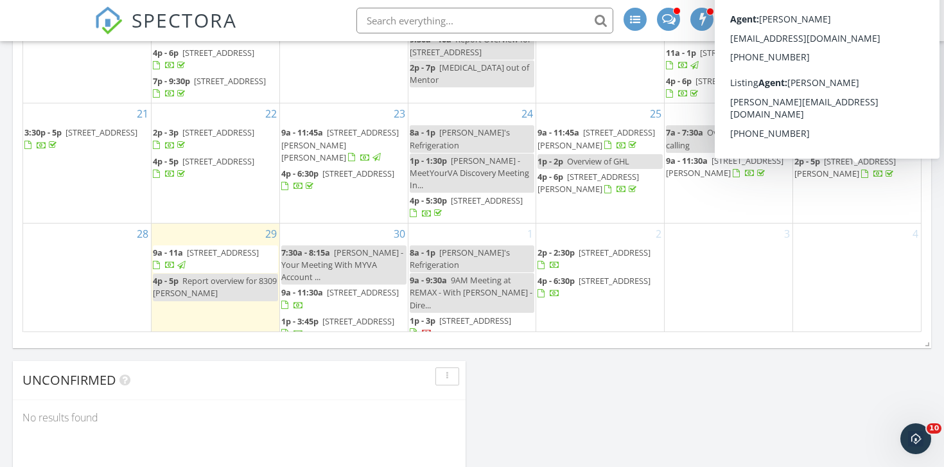
click at [836, 177] on span "8309 Gentry St NW, Massillon 44646" at bounding box center [846, 167] width 102 height 24
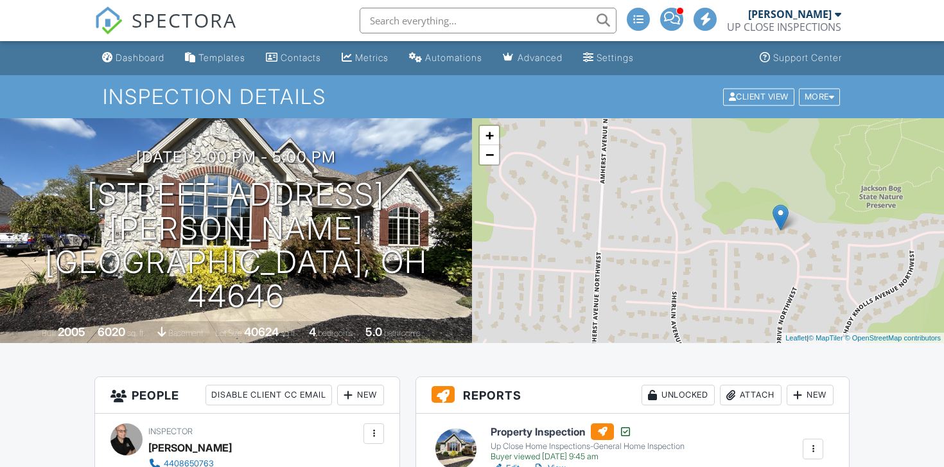
click at [566, 462] on link "View" at bounding box center [549, 468] width 33 height 13
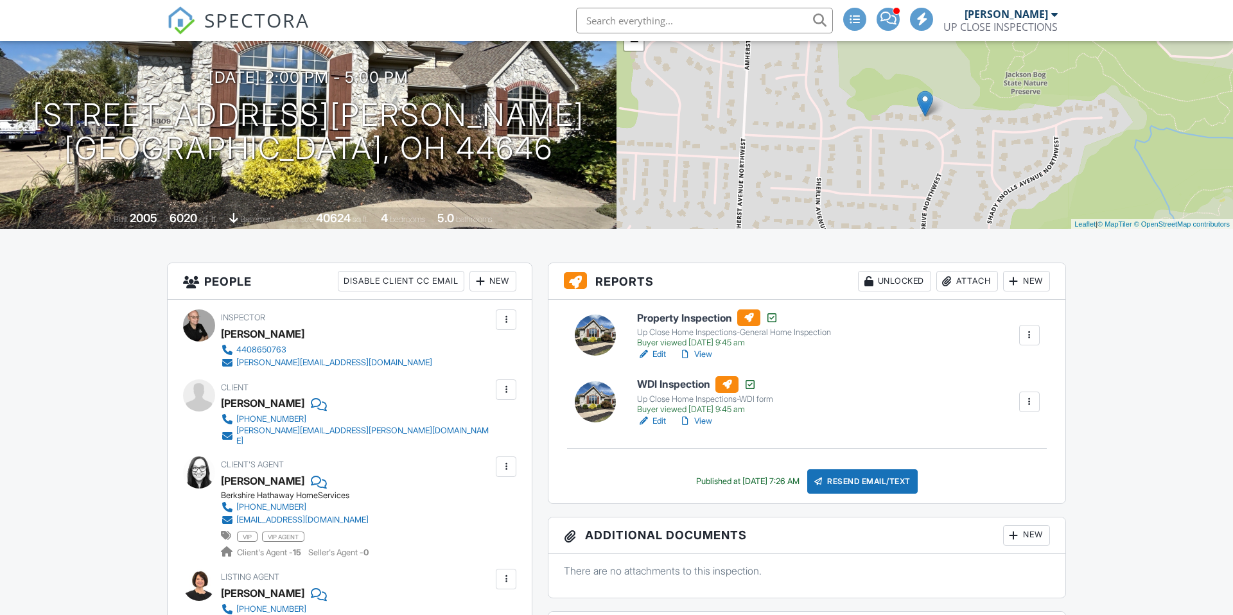
scroll to position [114, 0]
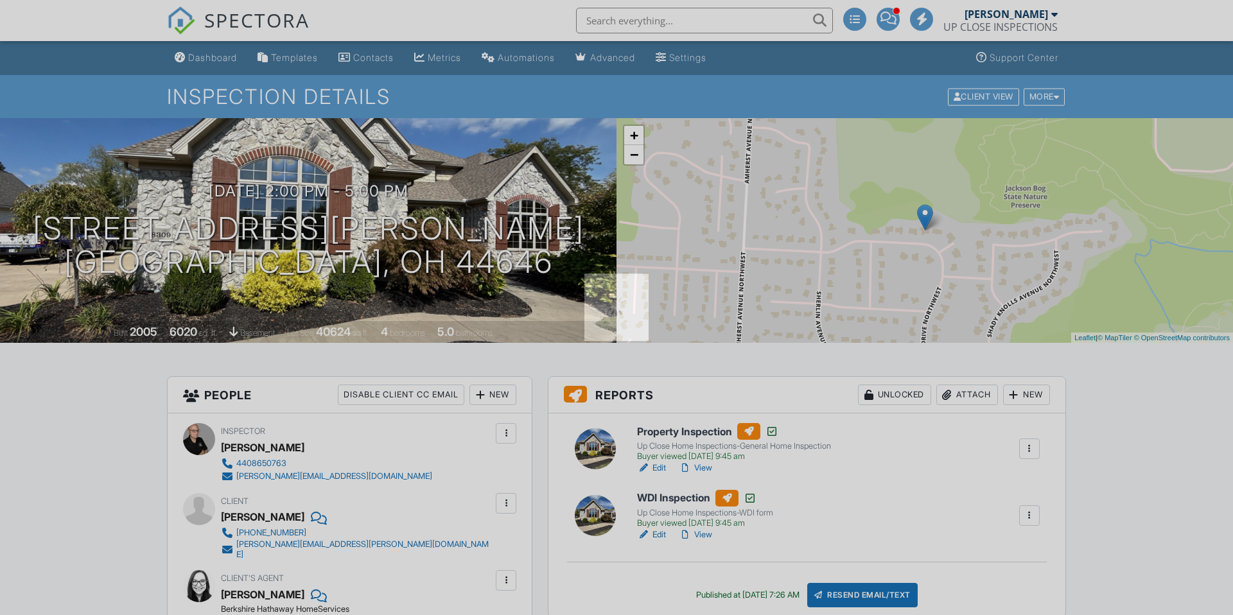
scroll to position [114, 0]
